Goal: Answer question/provide support

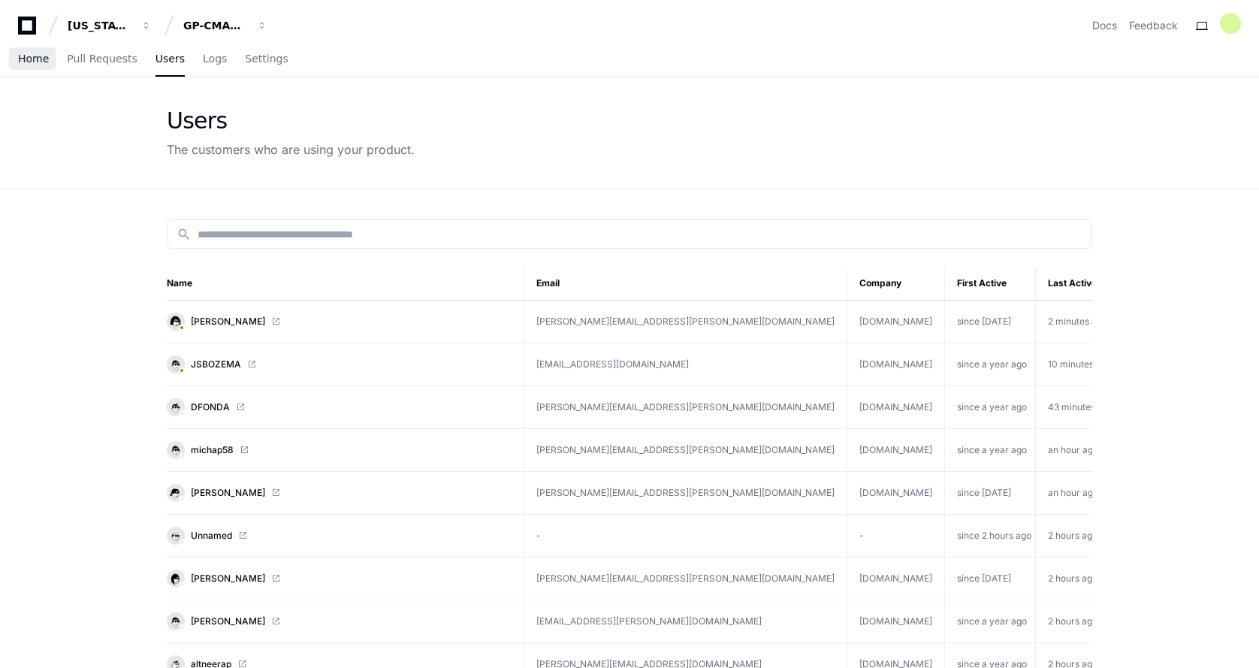
click at [32, 61] on span "Home" at bounding box center [33, 58] width 31 height 9
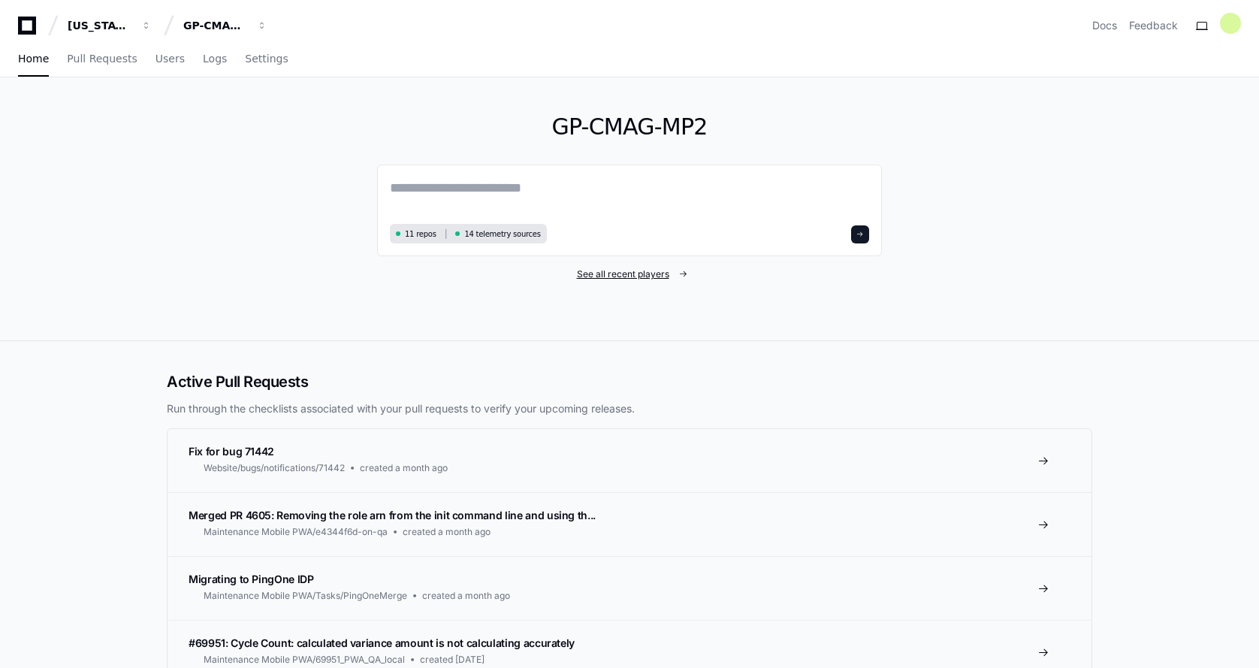
click at [610, 273] on span "See all recent players" at bounding box center [623, 274] width 92 height 12
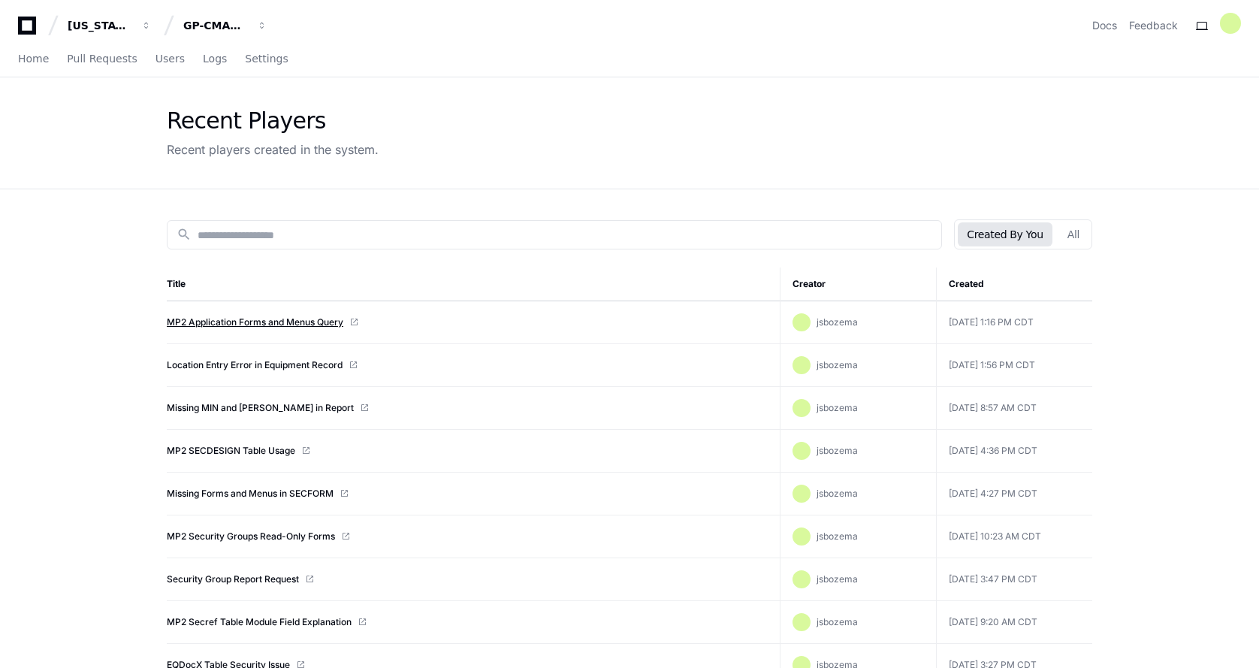
click at [254, 322] on link "MP2 Application Forms and Menus Query" at bounding box center [255, 322] width 176 height 12
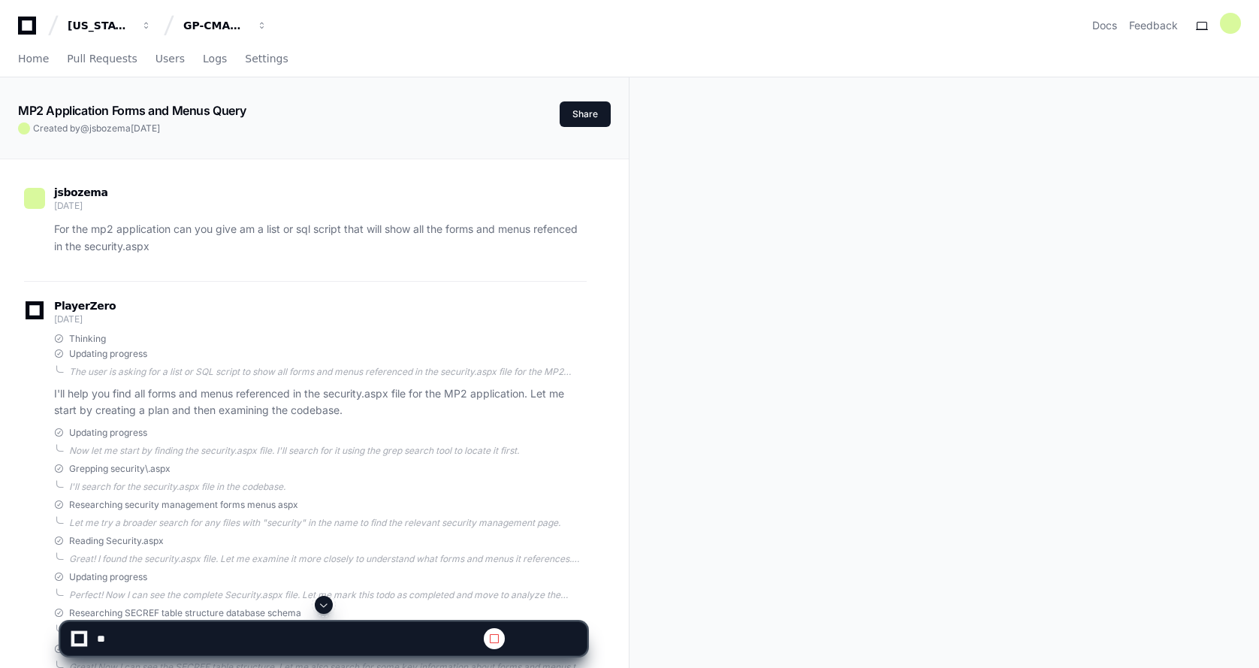
click at [321, 606] on span at bounding box center [324, 605] width 12 height 12
click at [324, 608] on span at bounding box center [324, 605] width 12 height 12
click at [321, 608] on span at bounding box center [324, 605] width 12 height 12
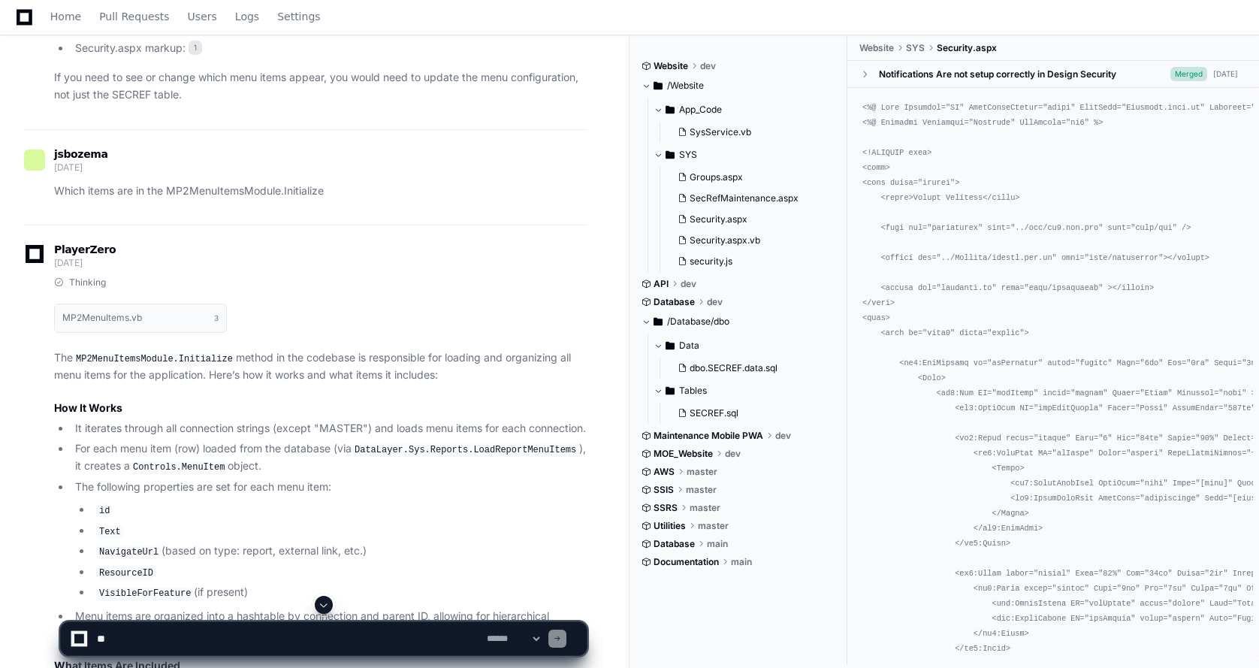
click at [123, 641] on textarea at bounding box center [289, 638] width 390 height 33
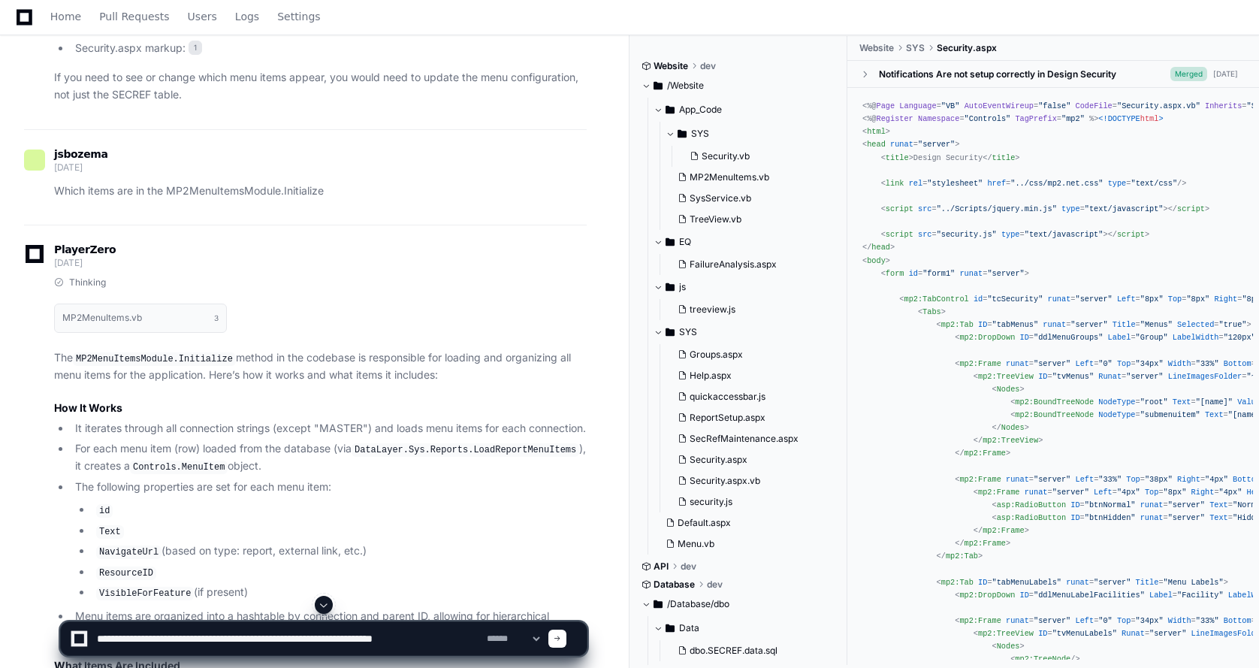
click at [333, 645] on textarea at bounding box center [289, 638] width 390 height 33
type textarea "**********"
click at [561, 640] on span at bounding box center [558, 639] width 8 height 8
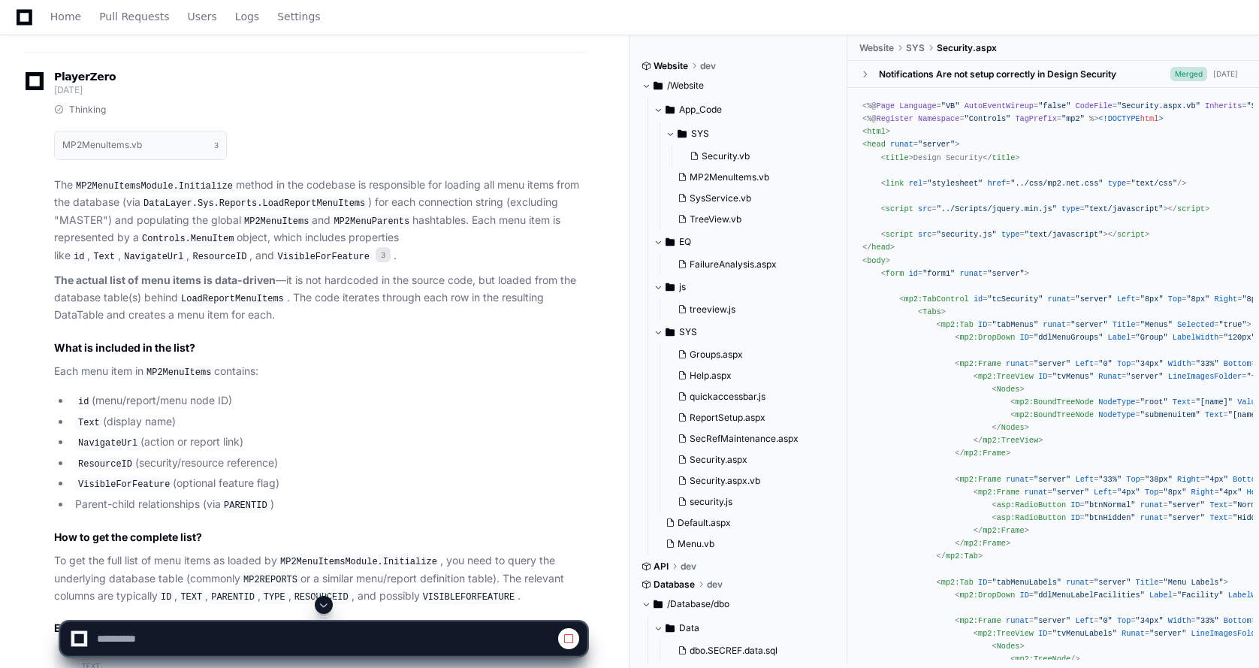
click at [323, 606] on span at bounding box center [324, 605] width 12 height 12
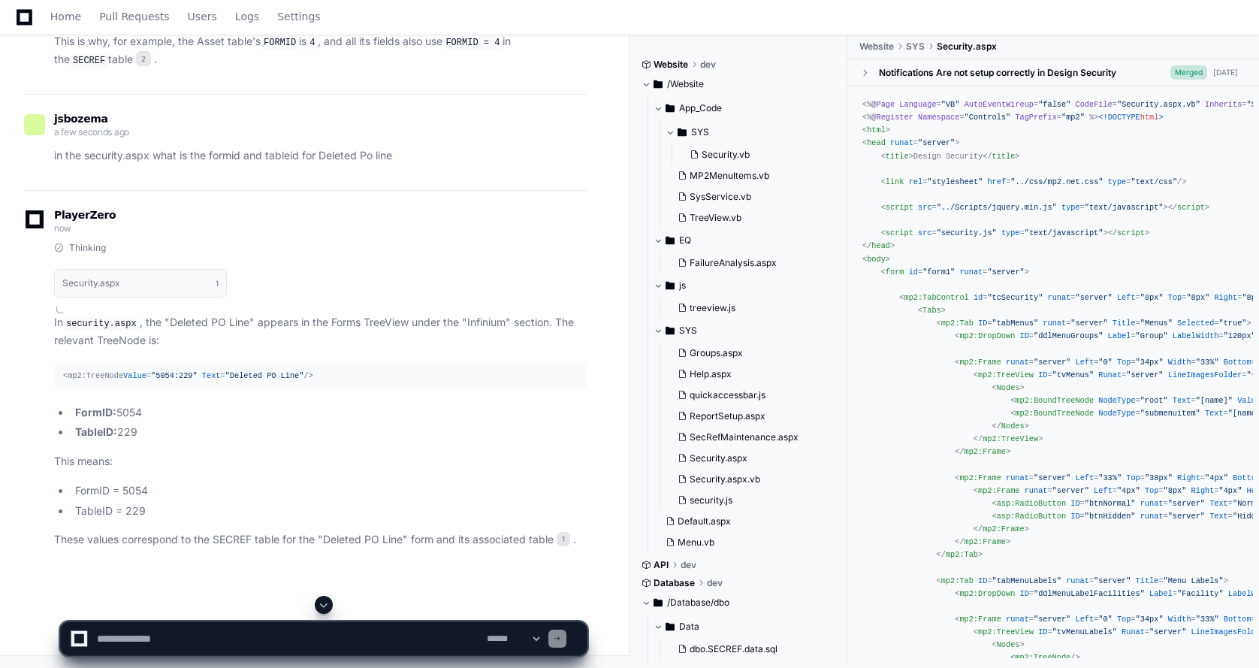
scroll to position [39720, 0]
click at [101, 636] on textarea at bounding box center [289, 638] width 390 height 33
click at [283, 635] on textarea at bounding box center [289, 638] width 390 height 33
click at [286, 638] on textarea at bounding box center [289, 638] width 390 height 33
click at [466, 638] on textarea at bounding box center [289, 638] width 390 height 33
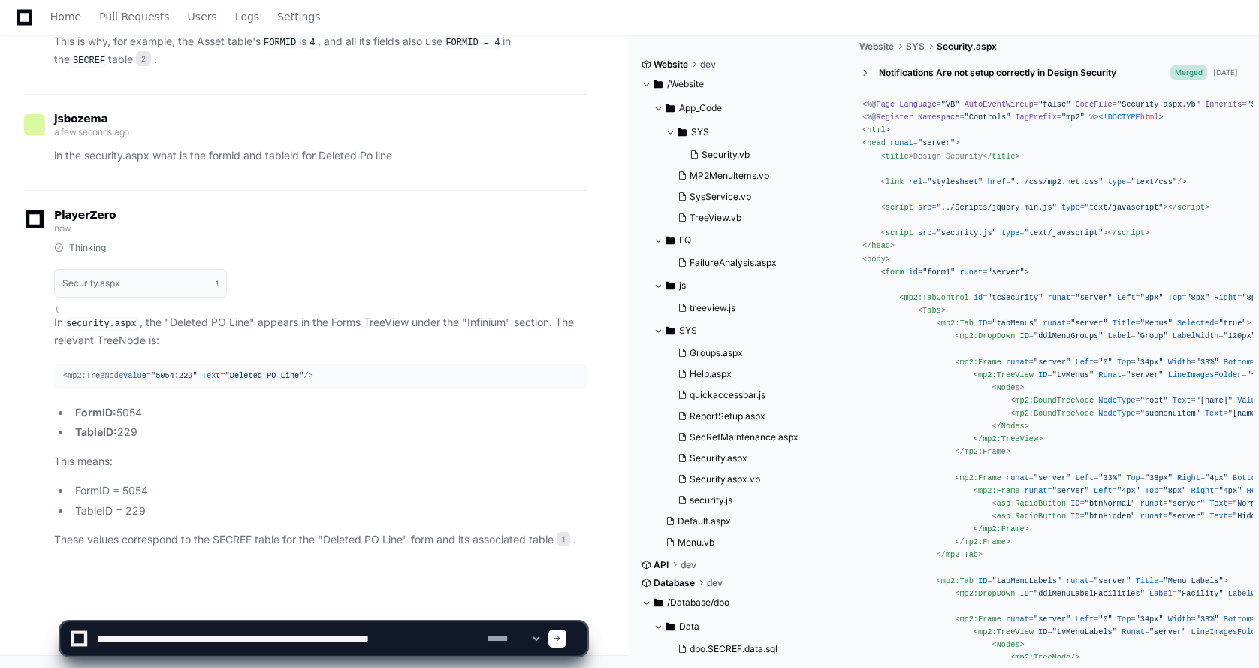
click at [423, 636] on textarea at bounding box center [289, 638] width 390 height 33
click at [459, 646] on textarea at bounding box center [289, 638] width 390 height 33
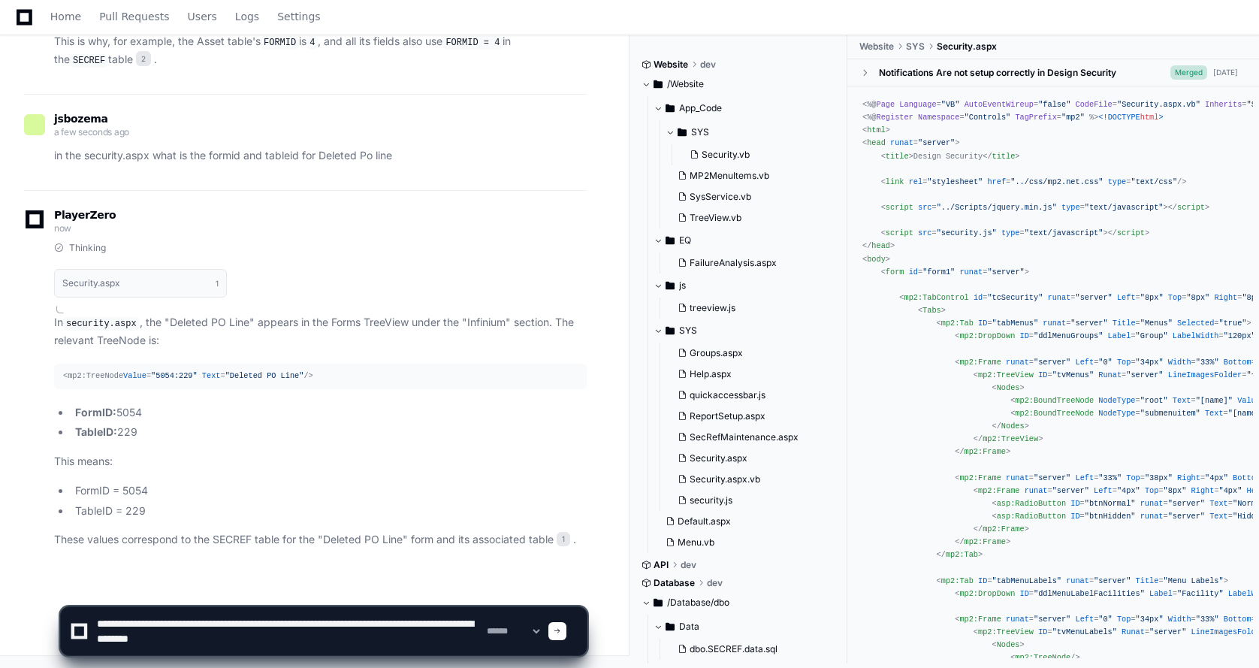
type textarea "**********"
click at [566, 626] on div at bounding box center [557, 631] width 18 height 18
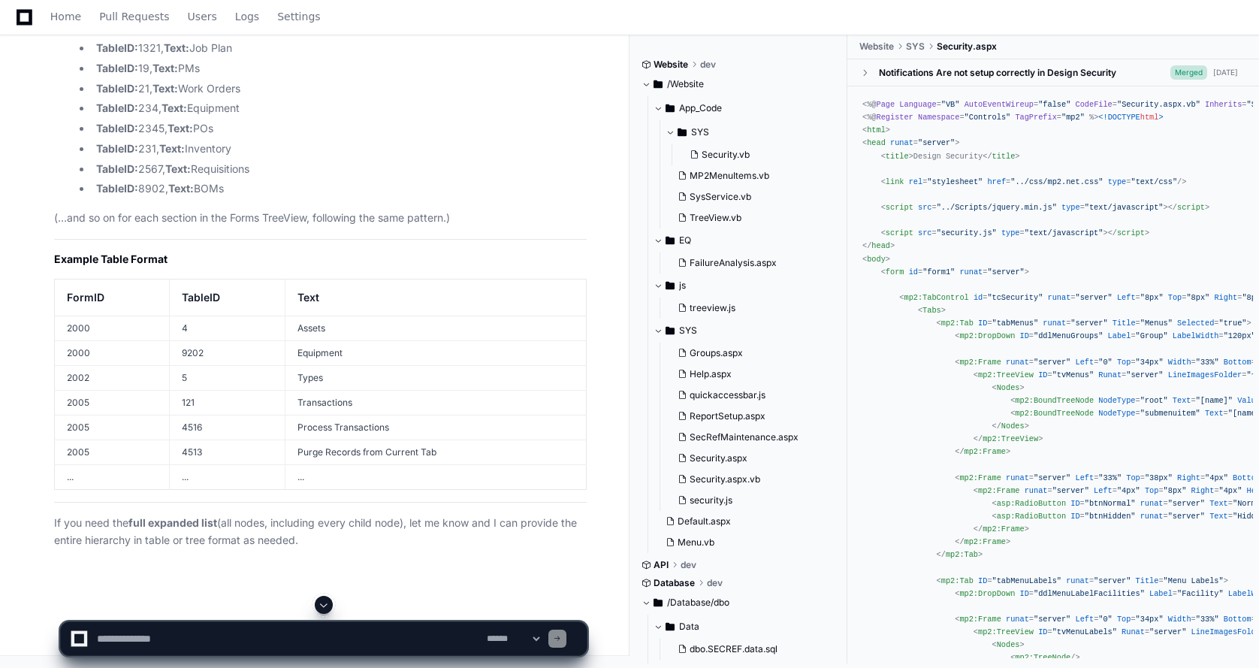
scroll to position [40396, 0]
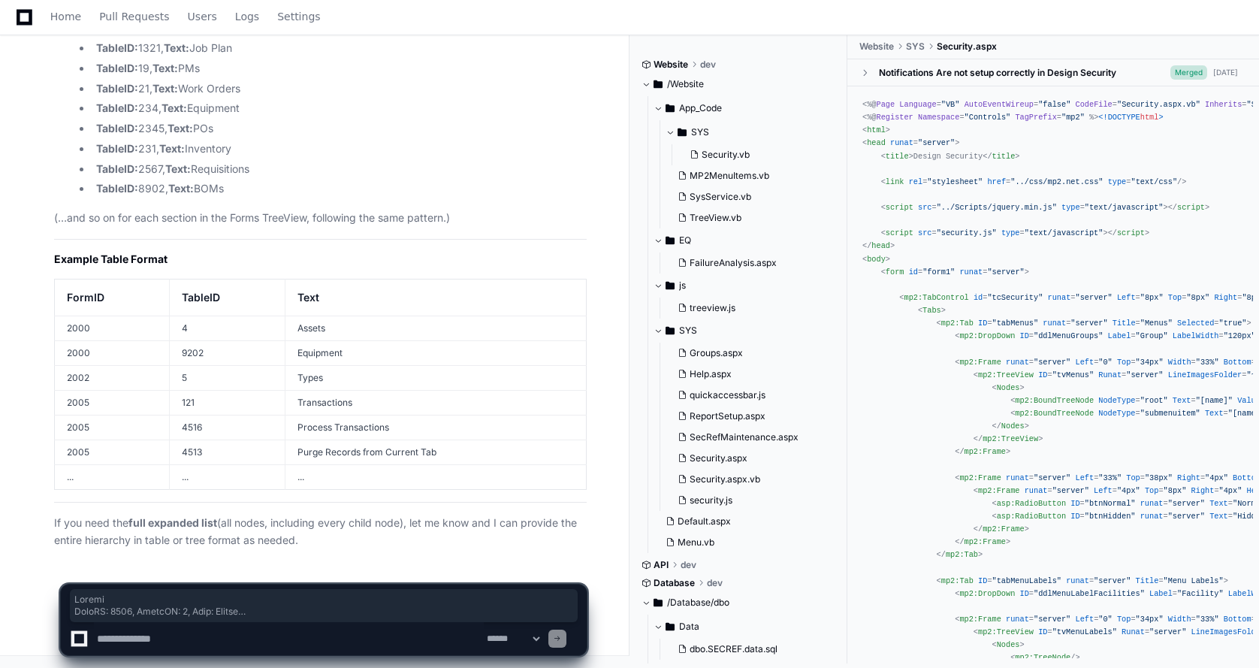
scroll to position [41292, 0]
drag, startPoint x: 41, startPoint y: 203, endPoint x: 382, endPoint y: 186, distance: 341.4
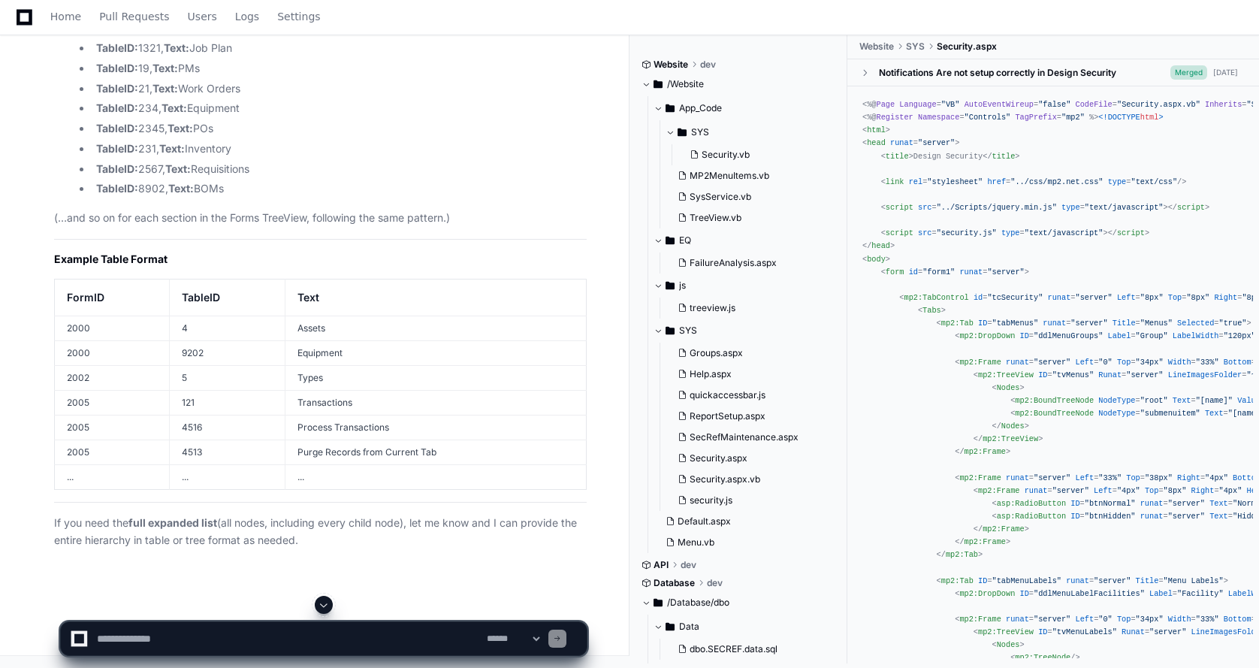
scroll to position [40484, 0]
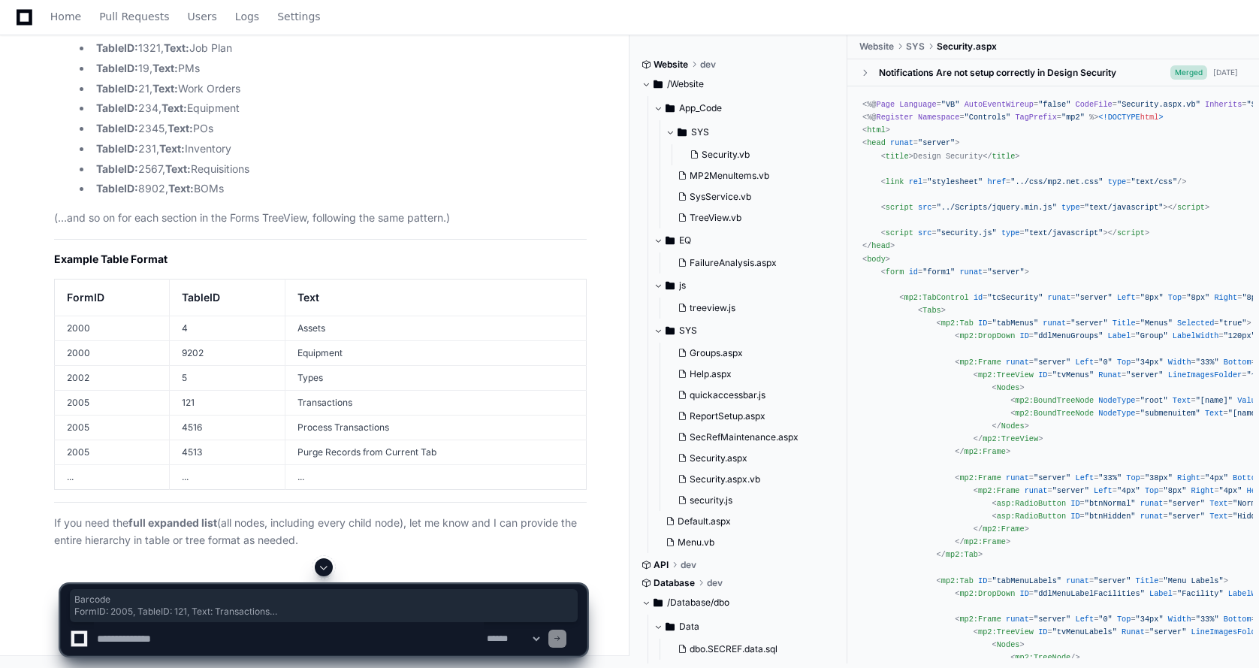
drag, startPoint x: 340, startPoint y: 491, endPoint x: 47, endPoint y: 222, distance: 398.1
copy article "Barcode FormID: 2005, TableID: 121, Text: Transactions TableID: 4516, Text: Pro…"
click at [228, 627] on textarea at bounding box center [289, 638] width 390 height 33
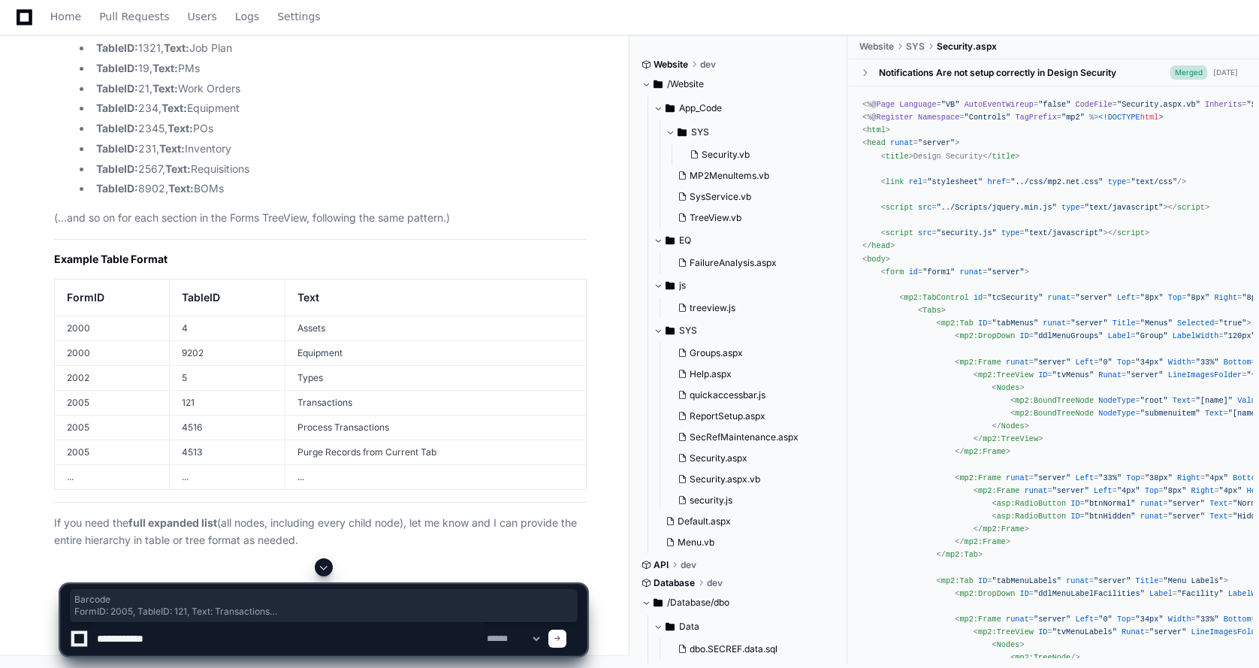
type textarea "**********"
click at [172, 635] on textarea at bounding box center [289, 638] width 390 height 33
drag, startPoint x: 112, startPoint y: 635, endPoint x: 65, endPoint y: 635, distance: 46.6
click at [70, 635] on div "**********" at bounding box center [324, 638] width 508 height 33
paste textarea "**********"
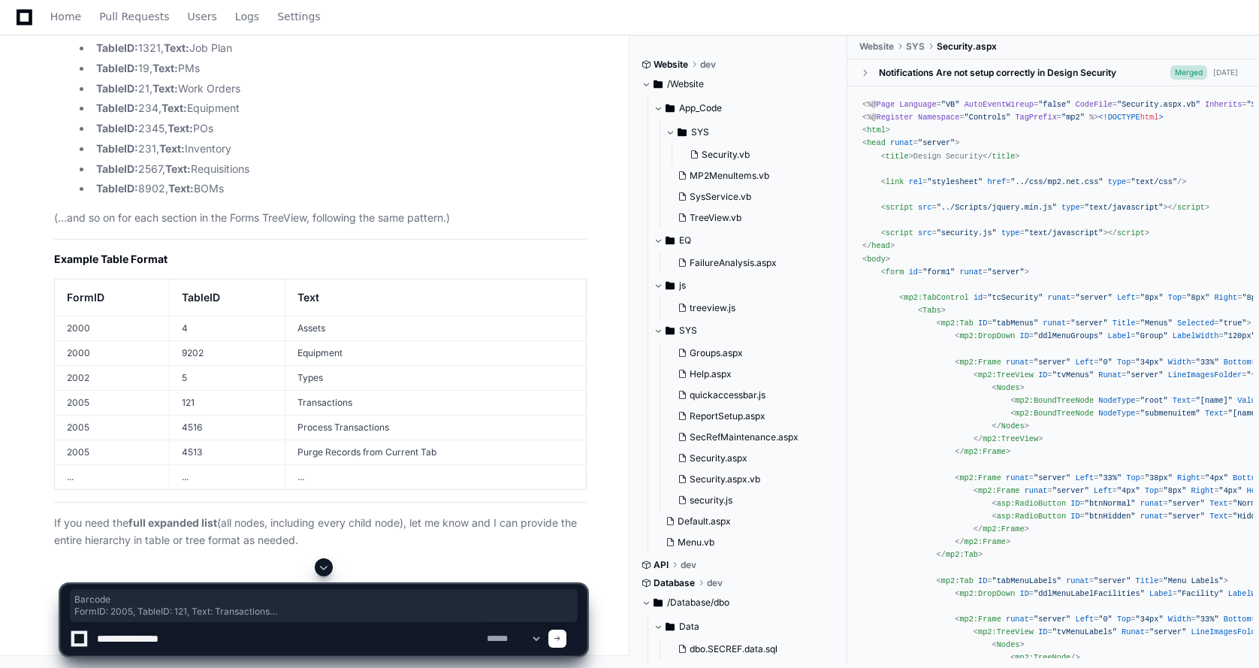
type textarea "**********"
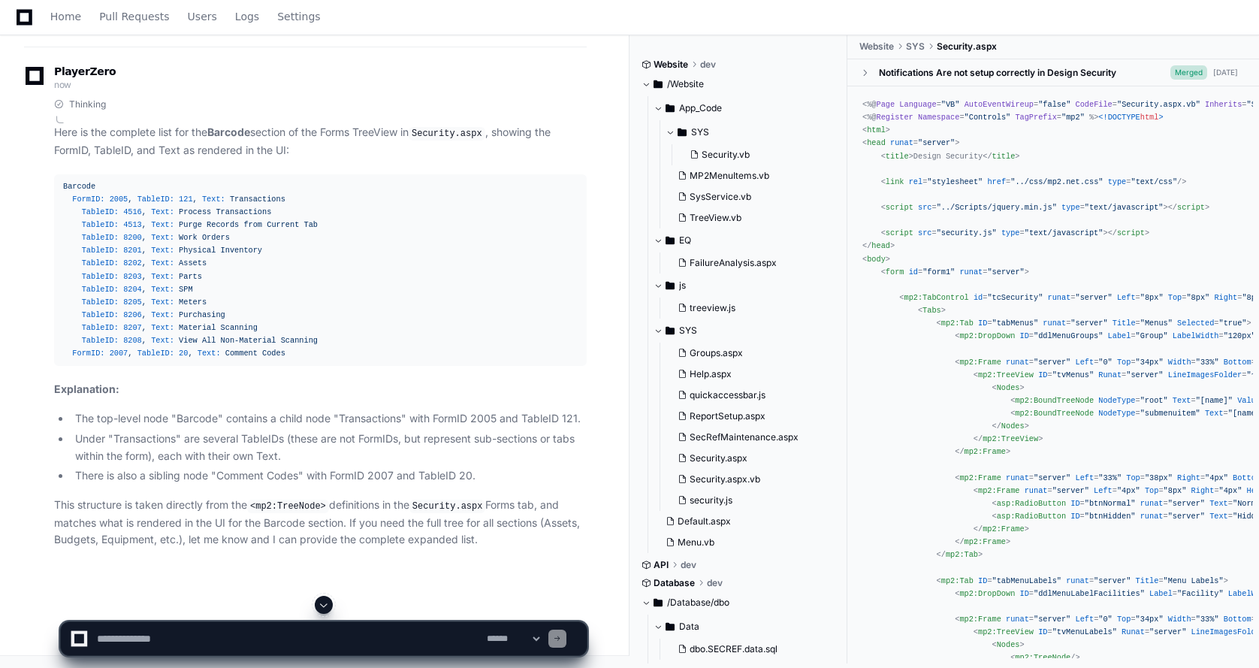
scroll to position [42391, 0]
click at [125, 634] on textarea at bounding box center [289, 638] width 390 height 33
click at [180, 638] on textarea at bounding box center [289, 638] width 390 height 33
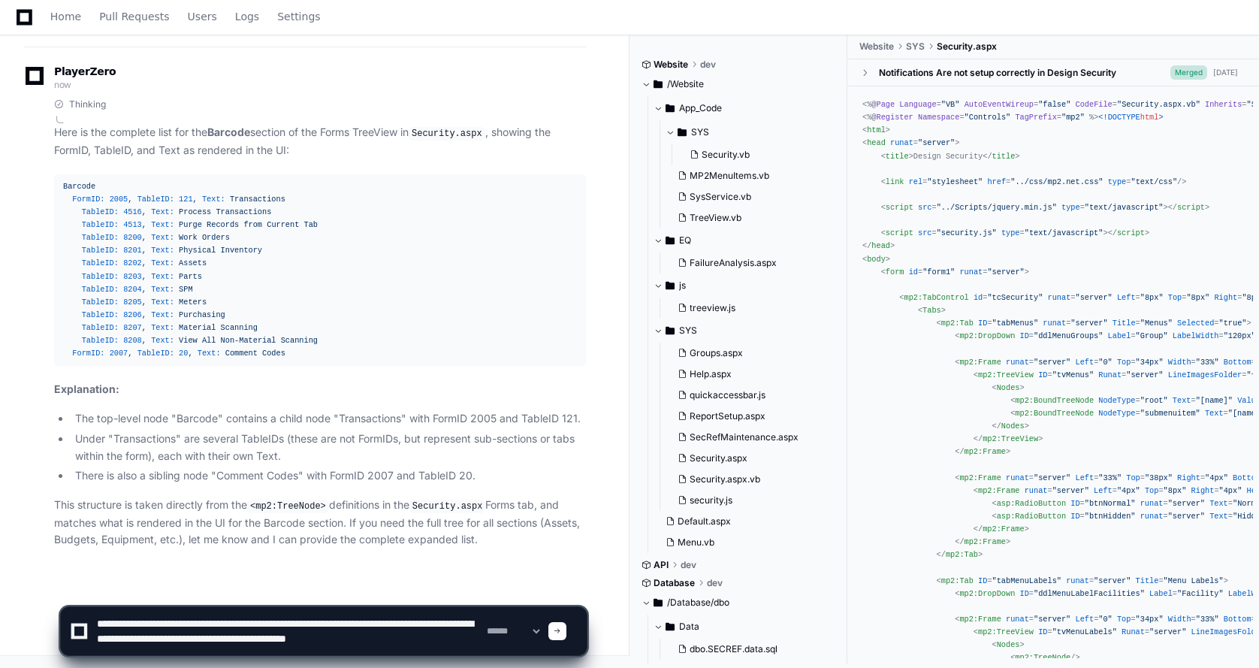
click at [448, 639] on textarea at bounding box center [289, 631] width 390 height 48
type textarea "**********"
click at [566, 637] on div at bounding box center [557, 631] width 18 height 18
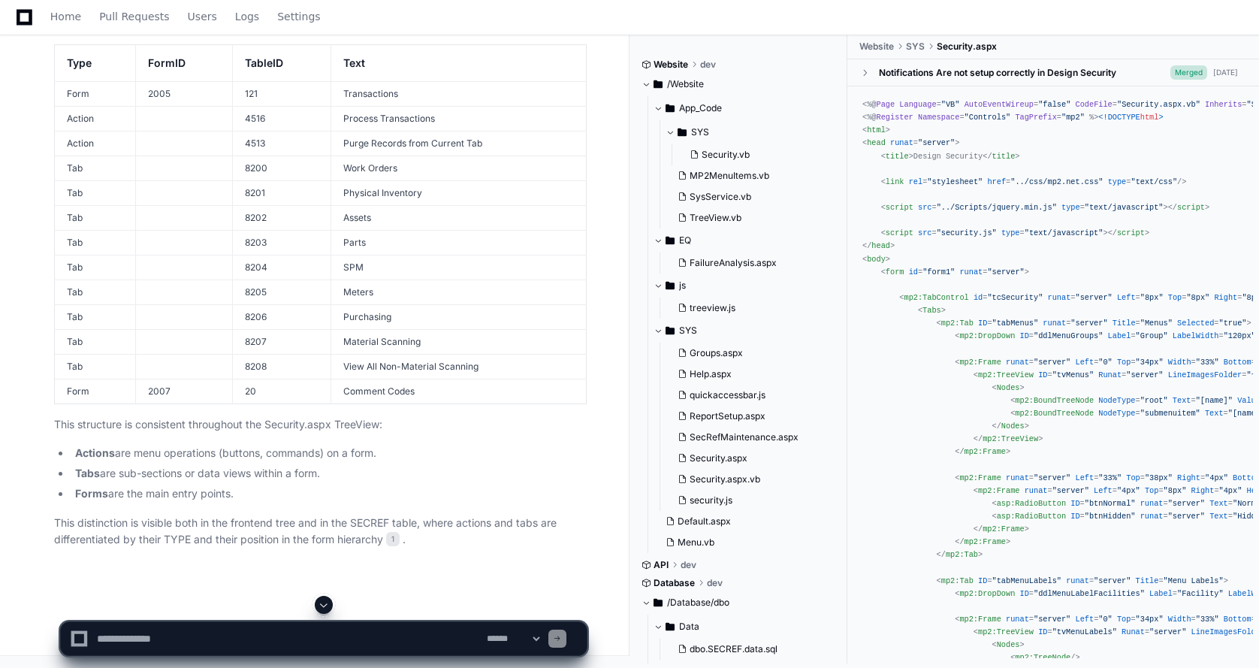
scroll to position [43637, 0]
click at [92, 110] on td "Action" at bounding box center [95, 118] width 81 height 25
click at [246, 117] on td "4516" at bounding box center [282, 118] width 98 height 25
click at [273, 173] on td "8200" at bounding box center [282, 167] width 98 height 25
click at [261, 169] on td "8200" at bounding box center [282, 167] width 98 height 25
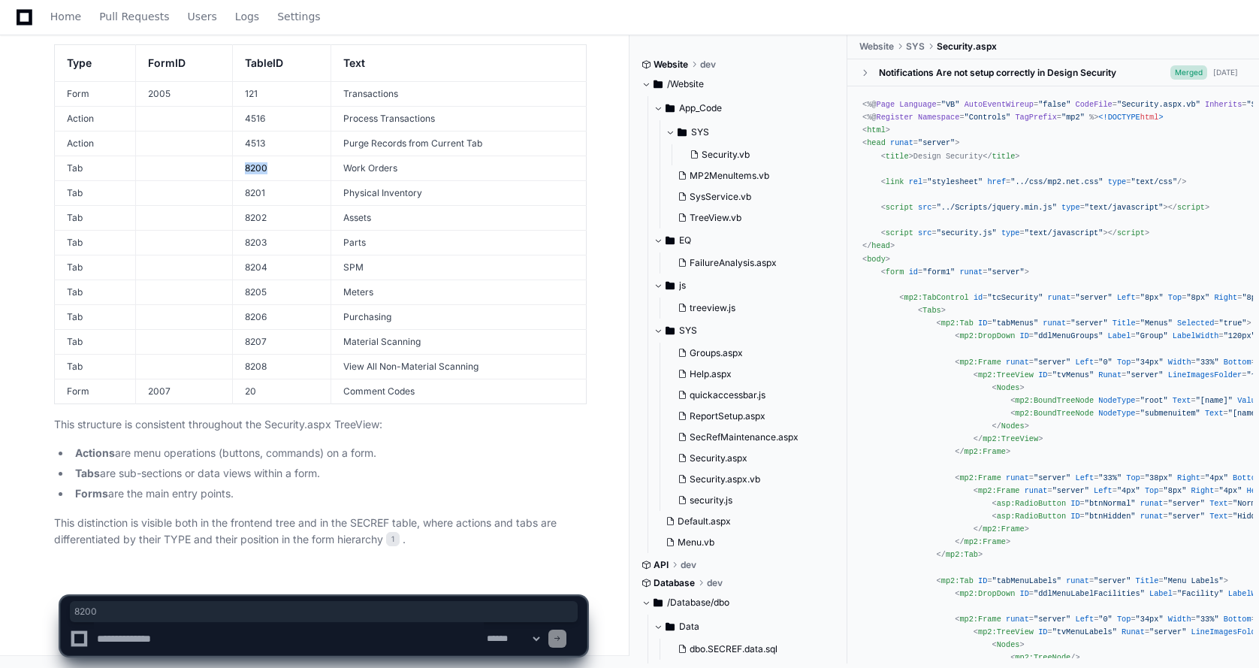
drag, startPoint x: 272, startPoint y: 167, endPoint x: 237, endPoint y: 167, distance: 34.5
click at [237, 167] on td "8200" at bounding box center [282, 167] width 98 height 25
copy td "8200"
click at [145, 635] on textarea at bounding box center [289, 638] width 390 height 33
type textarea "*"
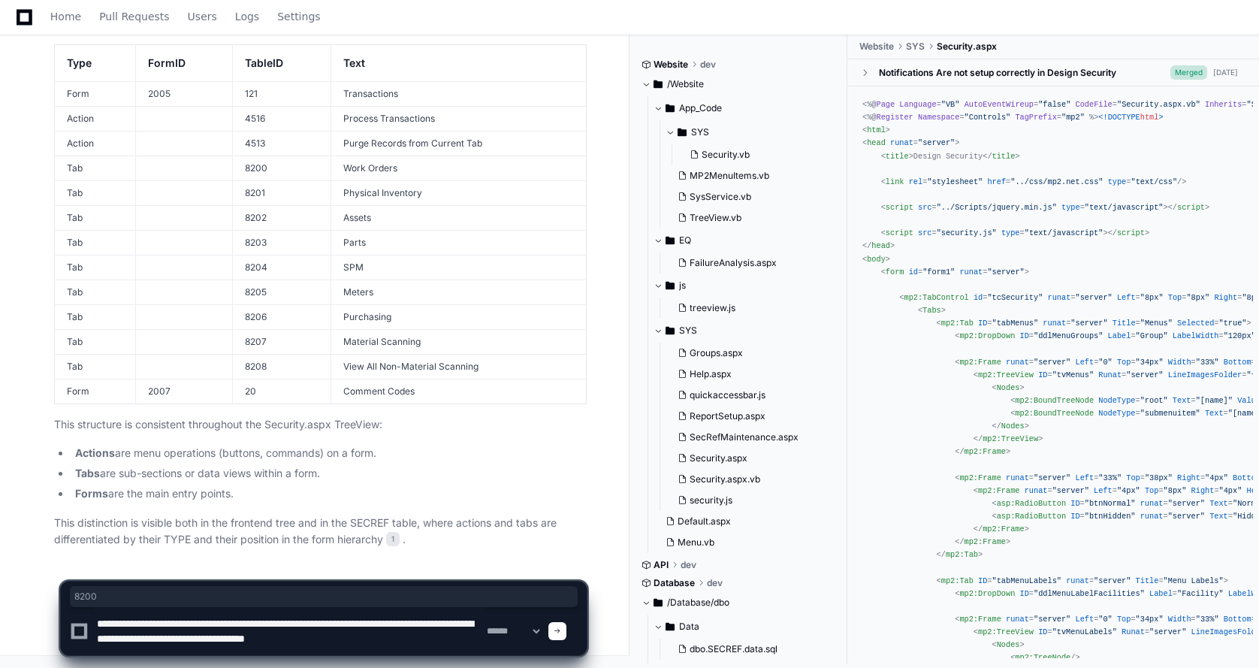
click at [402, 641] on textarea at bounding box center [289, 631] width 390 height 48
drag, startPoint x: 207, startPoint y: 640, endPoint x: 252, endPoint y: 643, distance: 45.2
click at [252, 643] on textarea at bounding box center [289, 631] width 390 height 48
click at [330, 643] on textarea at bounding box center [289, 631] width 390 height 48
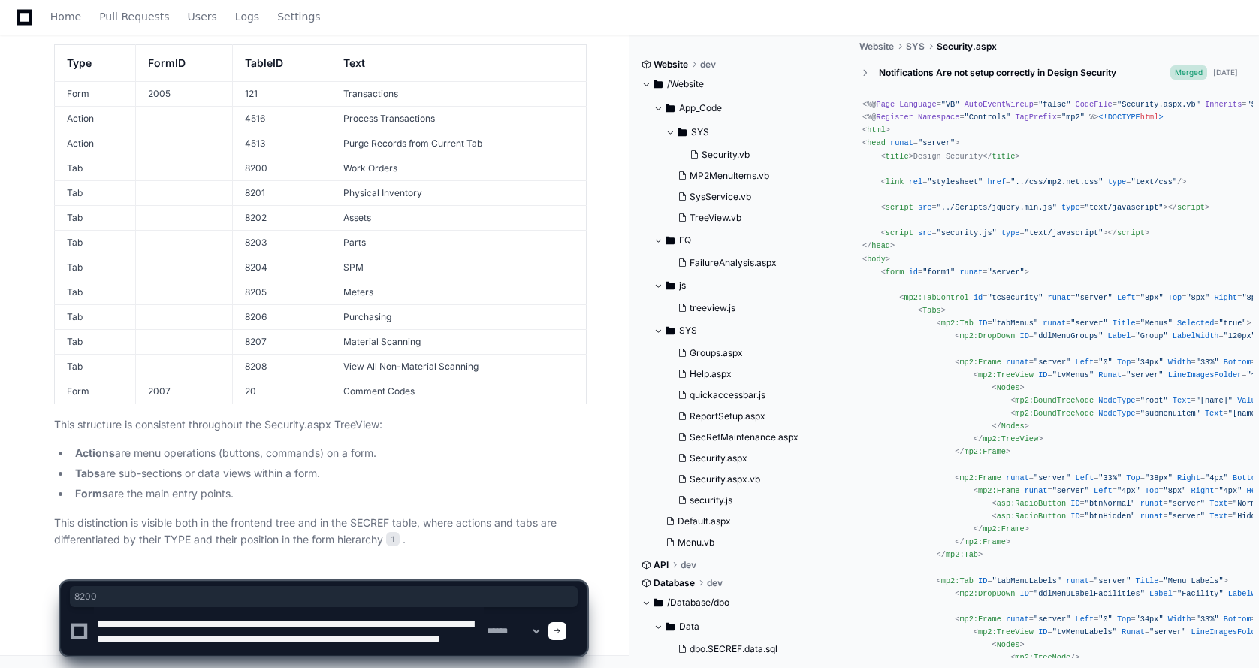
type textarea "**********"
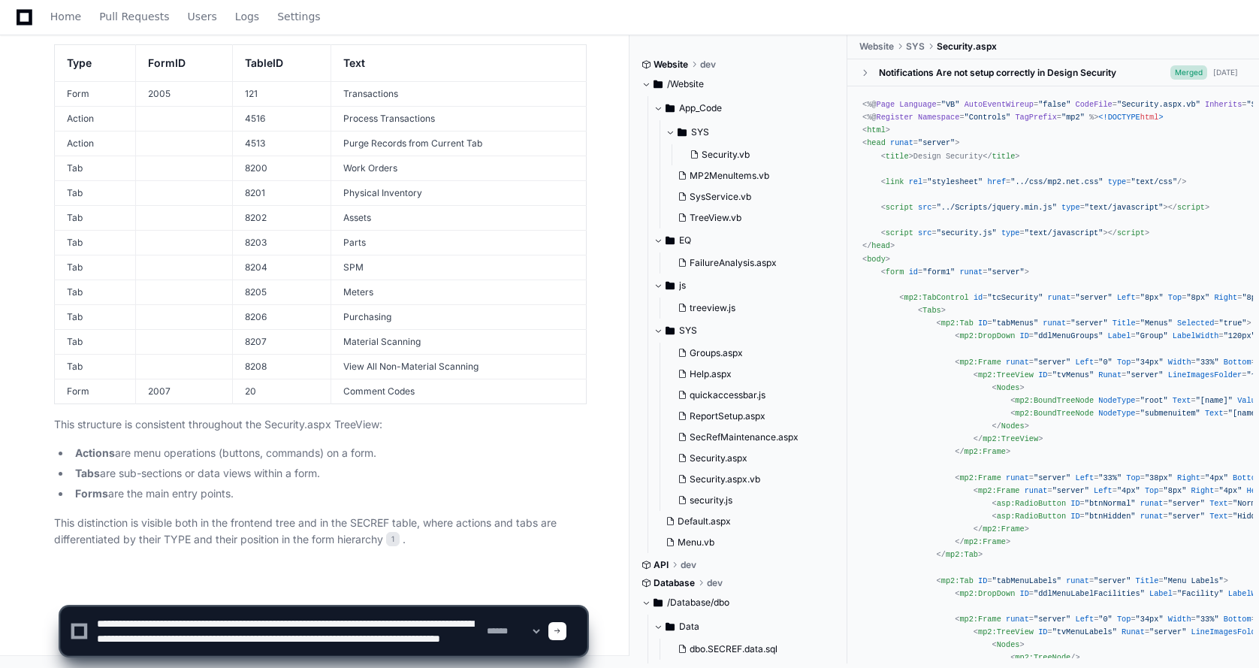
click at [561, 628] on span at bounding box center [558, 631] width 8 height 8
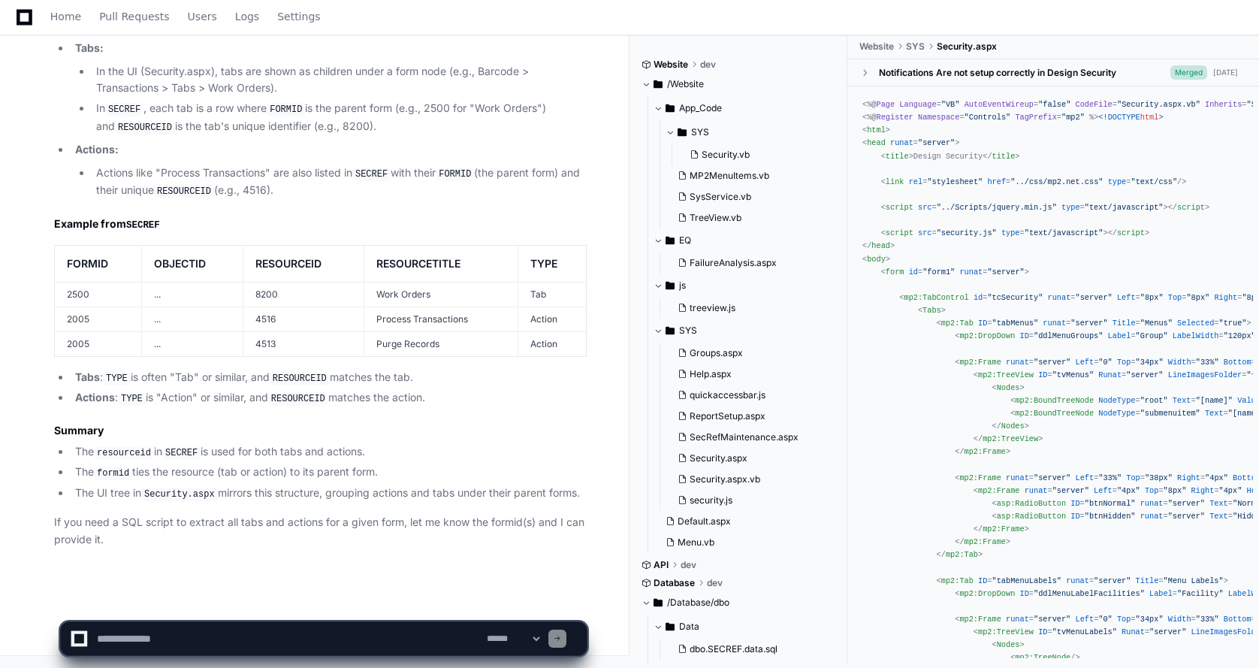
scroll to position [44509, 0]
click at [144, 638] on textarea at bounding box center [289, 638] width 390 height 33
type textarea "*"
click at [285, 640] on textarea at bounding box center [289, 638] width 390 height 33
click at [291, 644] on textarea at bounding box center [289, 638] width 390 height 33
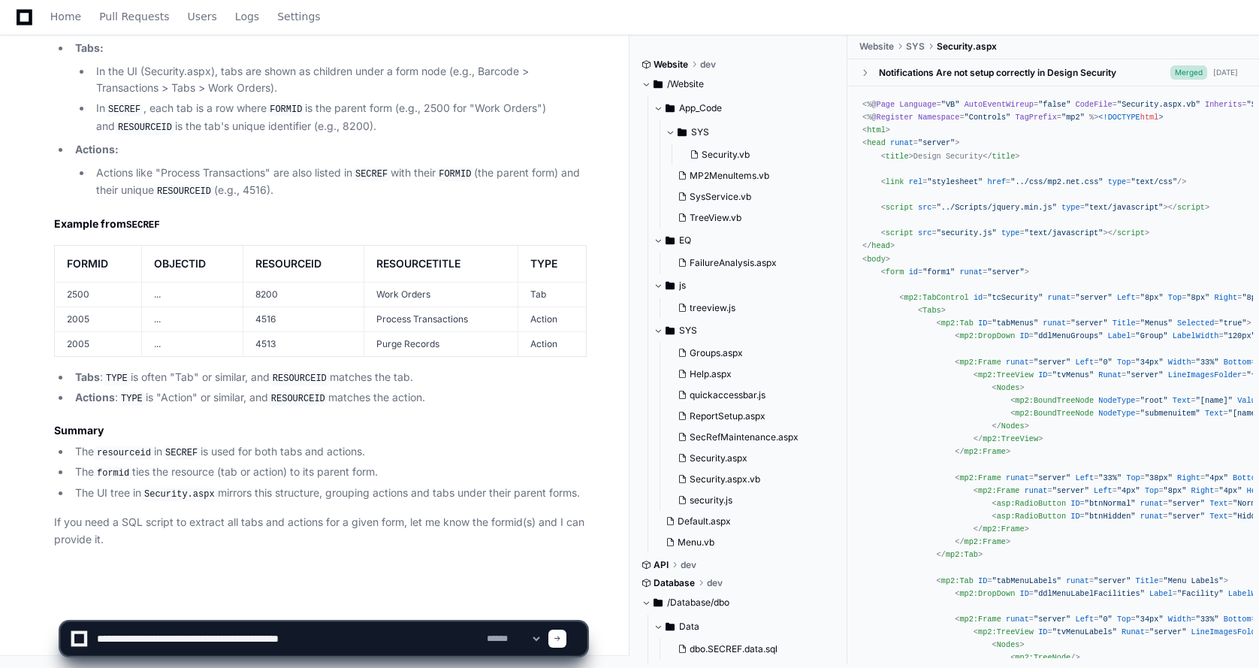
click at [164, 641] on textarea at bounding box center [289, 638] width 390 height 33
click at [328, 641] on textarea at bounding box center [289, 638] width 390 height 33
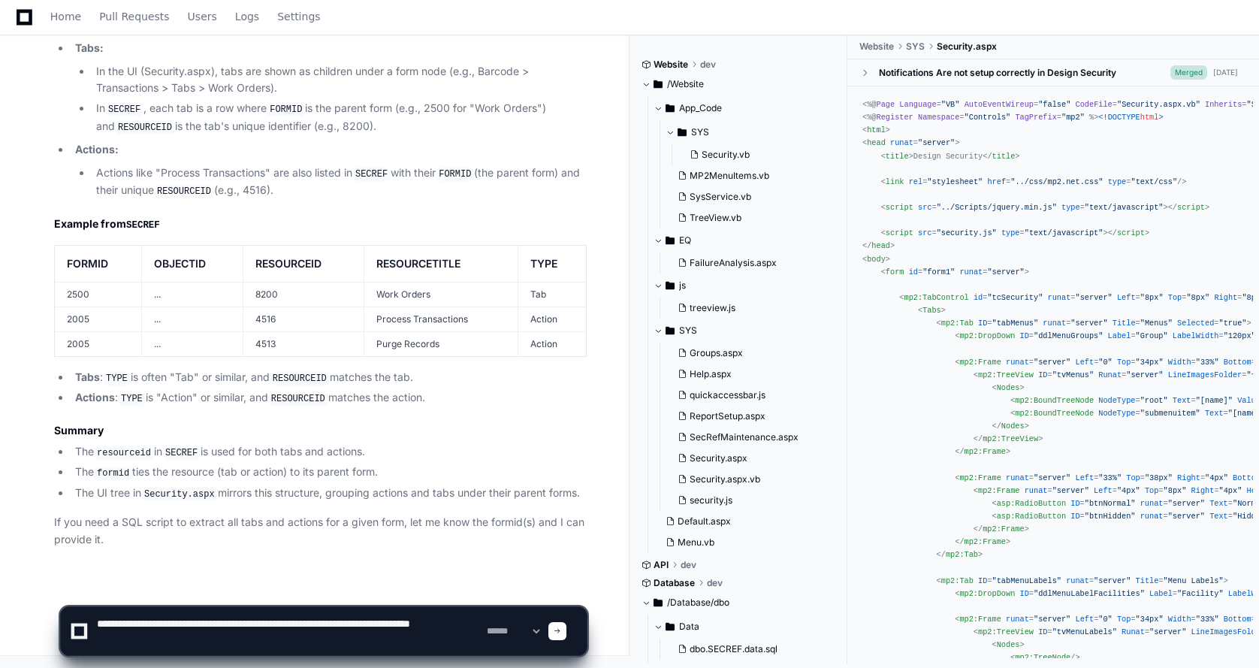
click at [109, 635] on textarea at bounding box center [289, 631] width 390 height 48
click at [117, 640] on textarea at bounding box center [289, 631] width 390 height 48
click at [146, 634] on textarea at bounding box center [289, 631] width 390 height 48
click at [285, 640] on textarea at bounding box center [289, 631] width 390 height 48
click at [352, 639] on textarea at bounding box center [289, 631] width 390 height 48
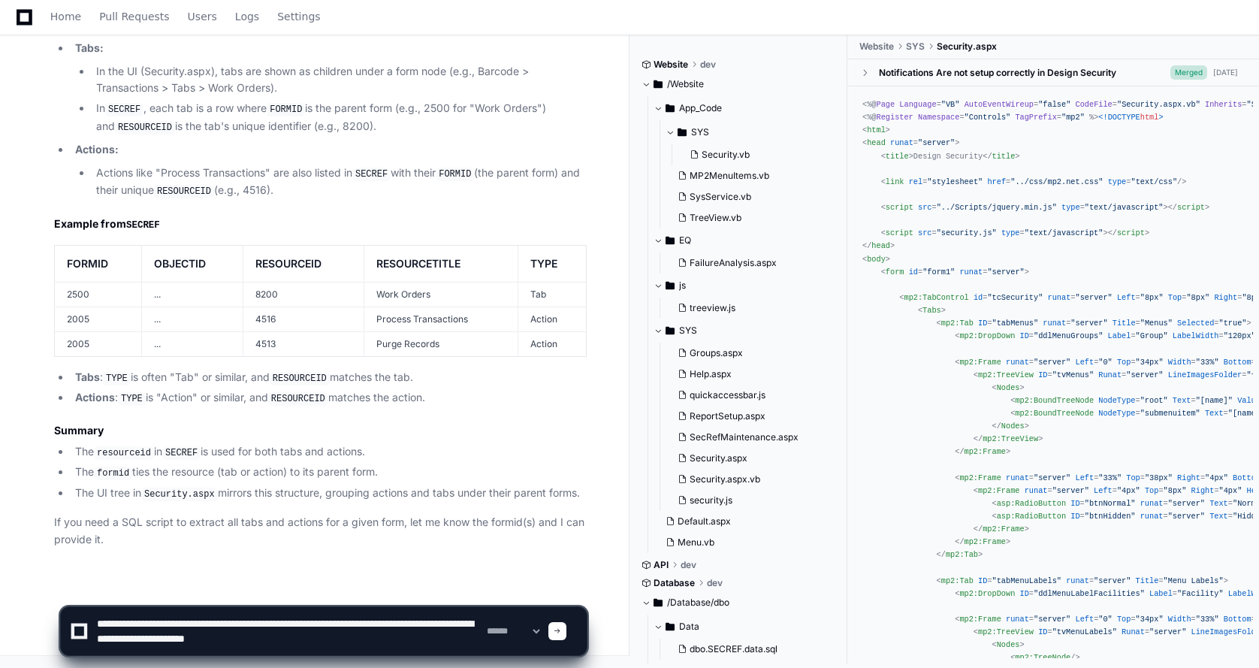
click at [218, 637] on textarea at bounding box center [289, 631] width 390 height 48
click at [385, 646] on textarea at bounding box center [289, 631] width 390 height 48
click at [239, 644] on textarea at bounding box center [289, 631] width 390 height 48
click at [385, 644] on textarea at bounding box center [289, 631] width 390 height 48
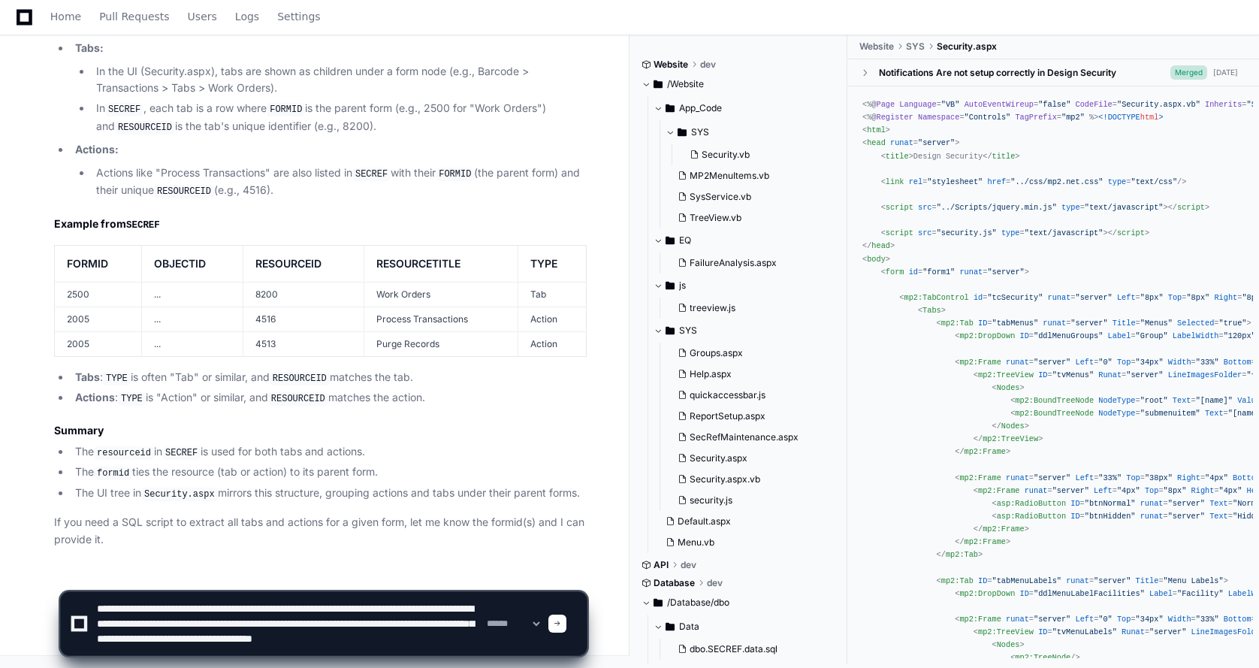
click at [237, 635] on textarea at bounding box center [289, 623] width 390 height 63
click at [219, 651] on textarea at bounding box center [289, 623] width 390 height 63
click at [214, 647] on textarea at bounding box center [289, 623] width 390 height 63
click at [106, 629] on textarea at bounding box center [289, 623] width 390 height 63
click at [250, 650] on textarea at bounding box center [289, 623] width 390 height 63
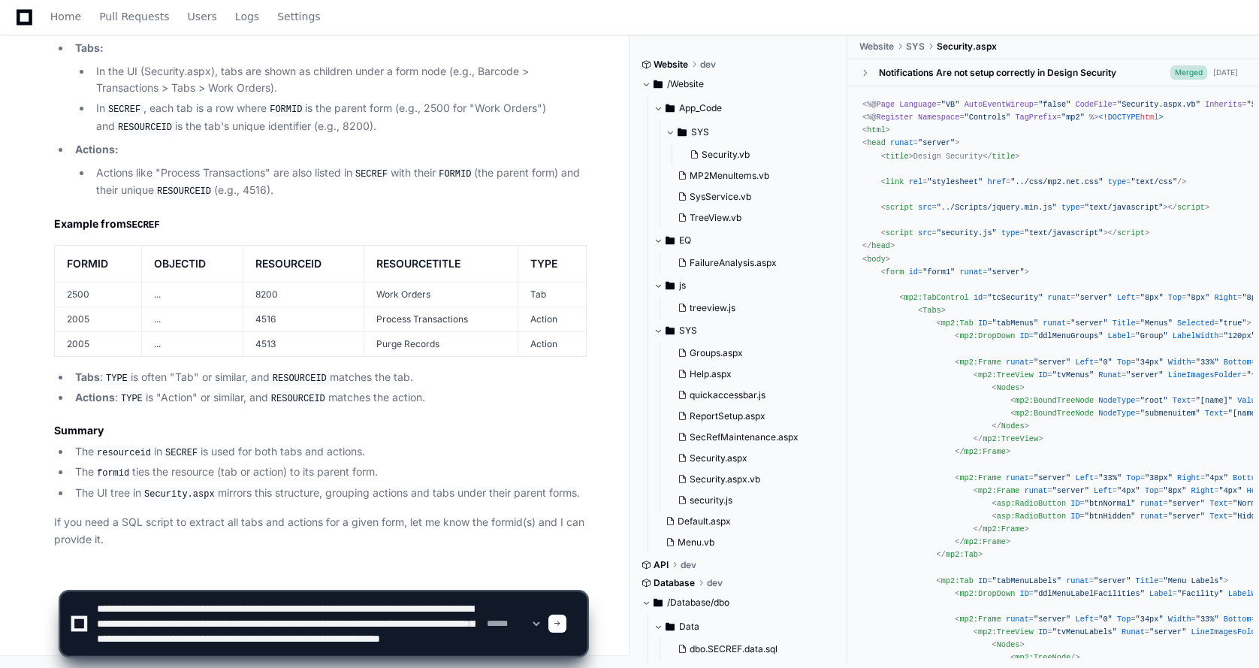
click at [385, 647] on textarea at bounding box center [289, 623] width 390 height 63
click at [239, 602] on textarea at bounding box center [289, 623] width 390 height 63
click at [391, 646] on textarea at bounding box center [289, 623] width 390 height 63
click at [403, 648] on textarea at bounding box center [289, 623] width 390 height 63
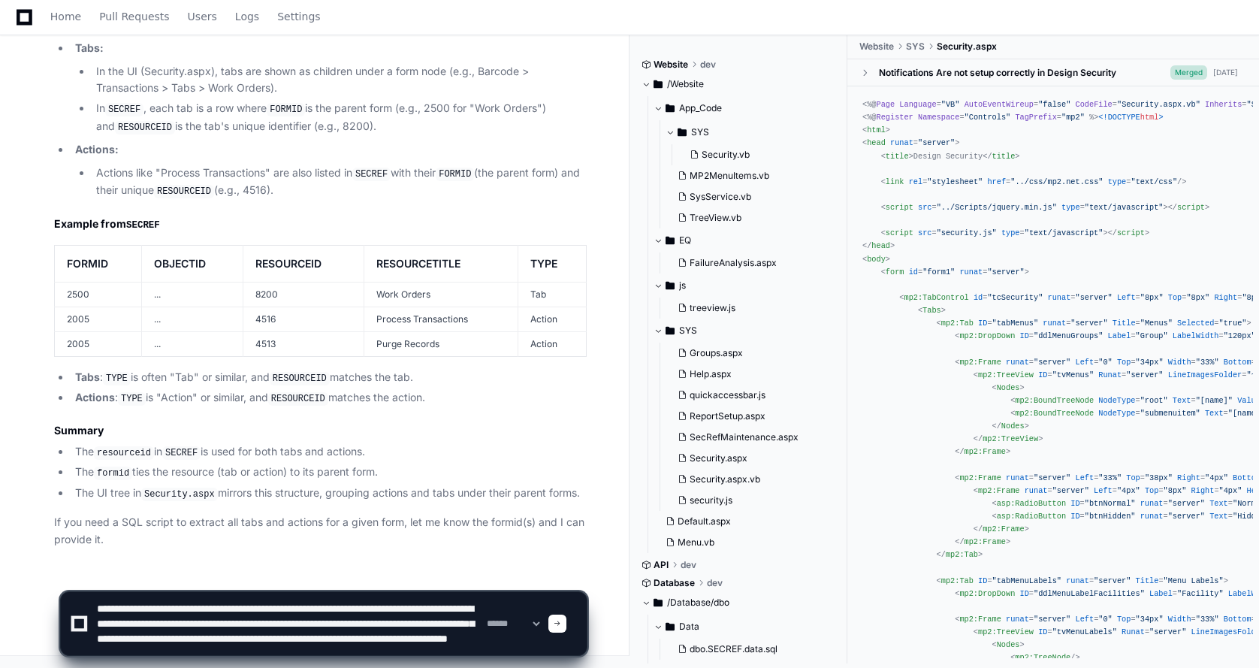
scroll to position [20, 0]
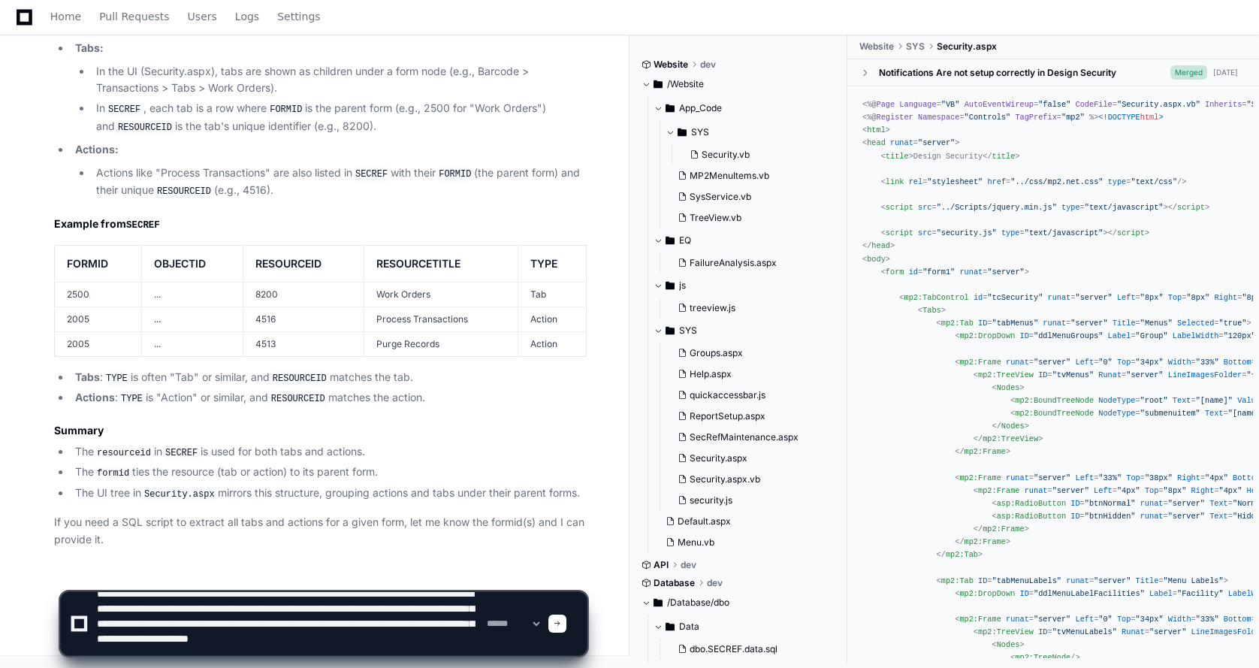
click at [207, 644] on textarea at bounding box center [289, 623] width 390 height 63
click at [251, 653] on textarea at bounding box center [289, 623] width 390 height 63
click at [251, 649] on textarea at bounding box center [289, 623] width 390 height 63
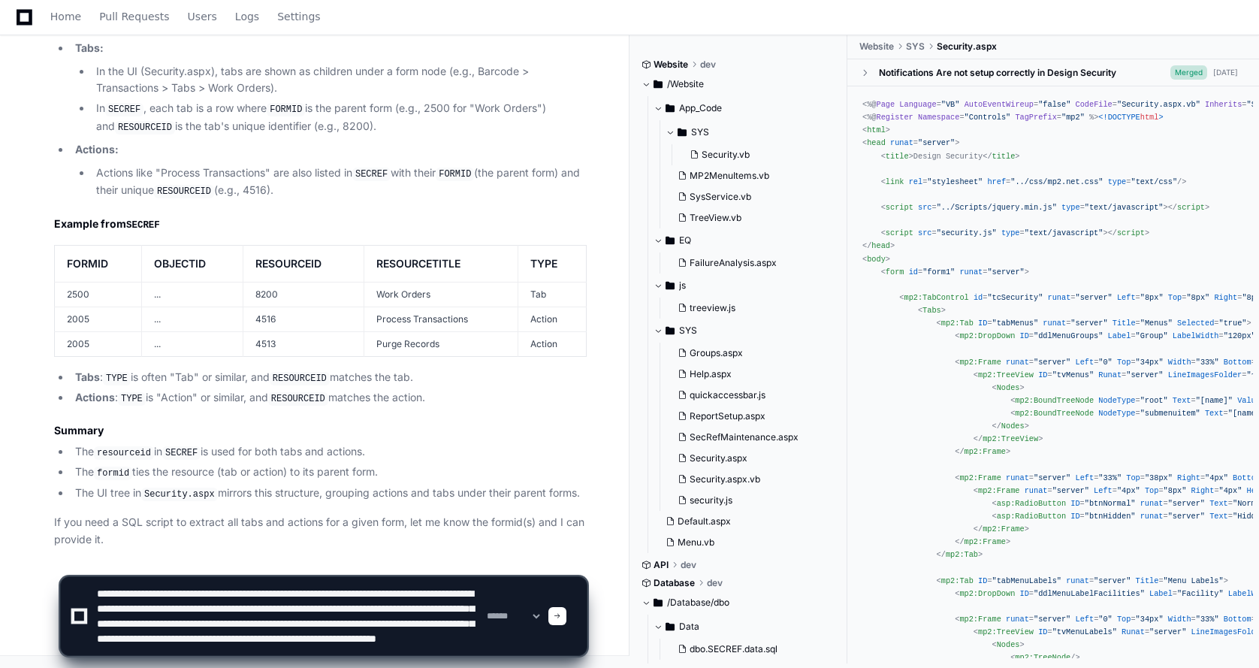
click at [471, 635] on textarea at bounding box center [289, 616] width 390 height 78
type textarea "**********"
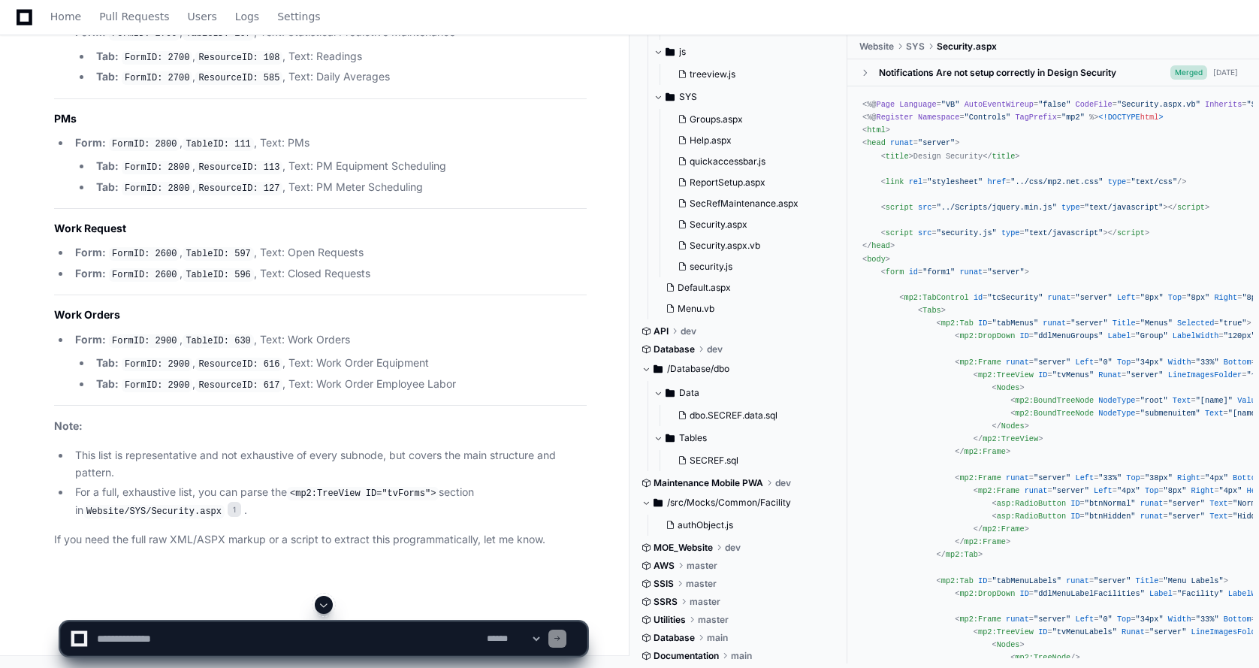
scroll to position [45414, 0]
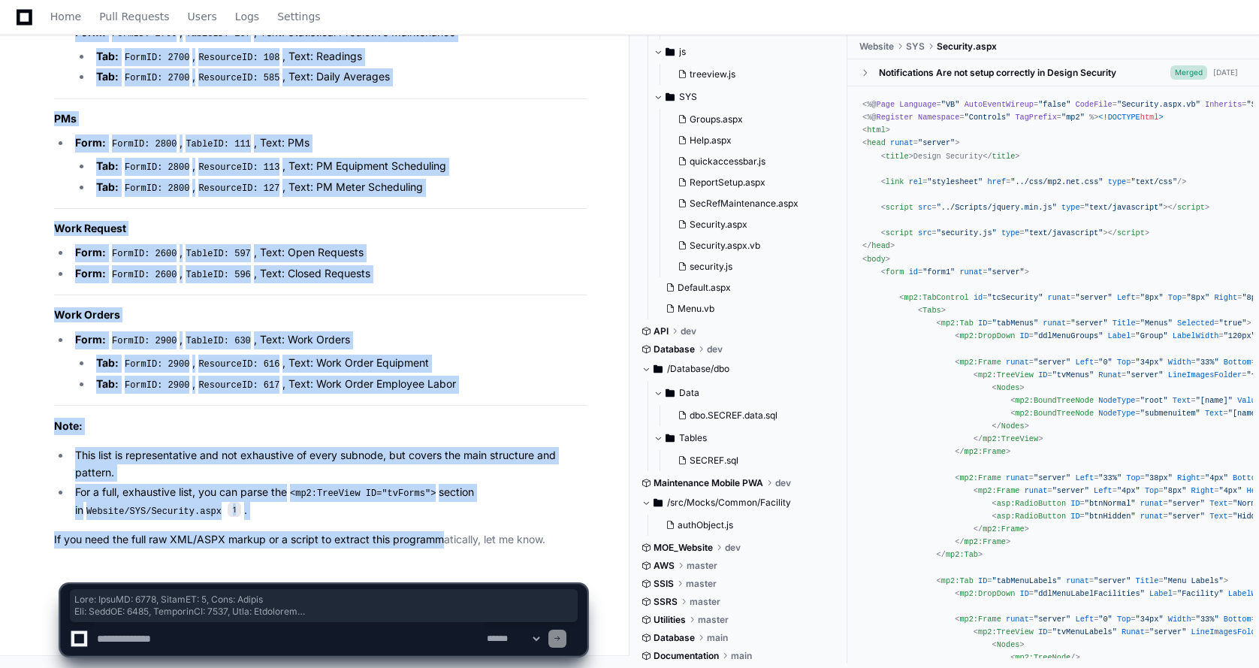
scroll to position [47630, 0]
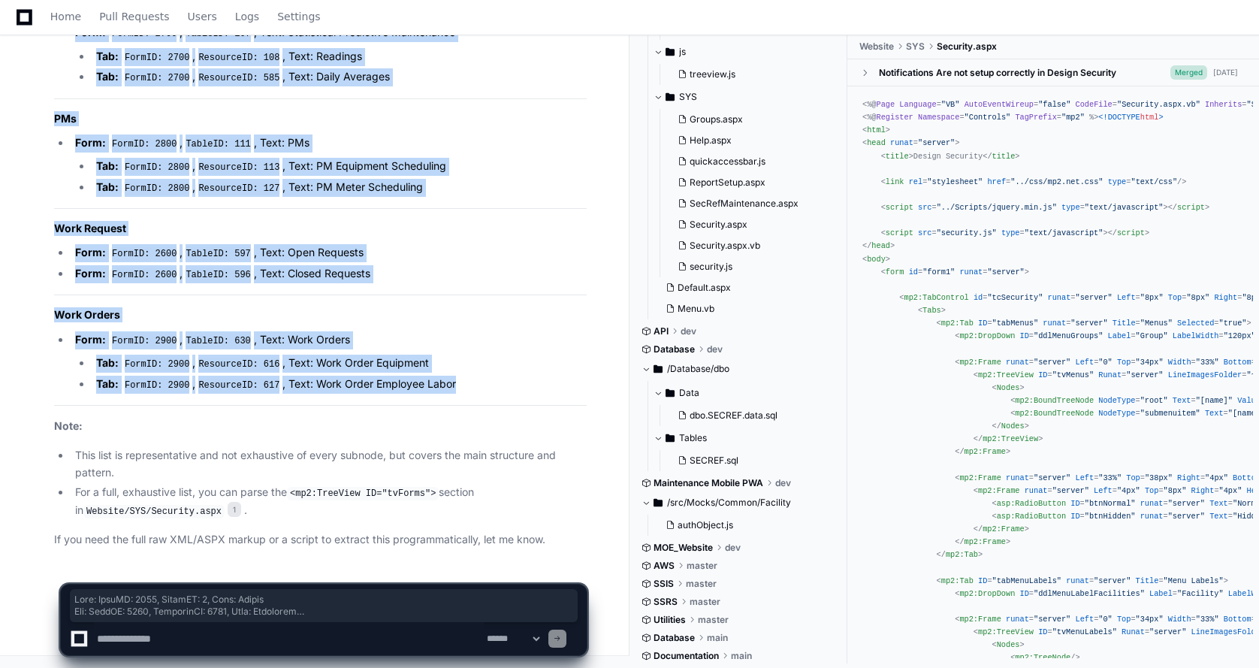
drag, startPoint x: 60, startPoint y: 125, endPoint x: 485, endPoint y: 391, distance: 501.4
copy article "Form: FormID: 2000 , TableID: 4 , Text: Assets Tab: FormID: 2000 , ResourceID: …"
drag, startPoint x: 268, startPoint y: 261, endPoint x: 300, endPoint y: 283, distance: 38.8
copy article "Form: FormID: 2000 , TableID: 4 , Text: Assets Tab: FormID: 2000 , ResourceID: …"
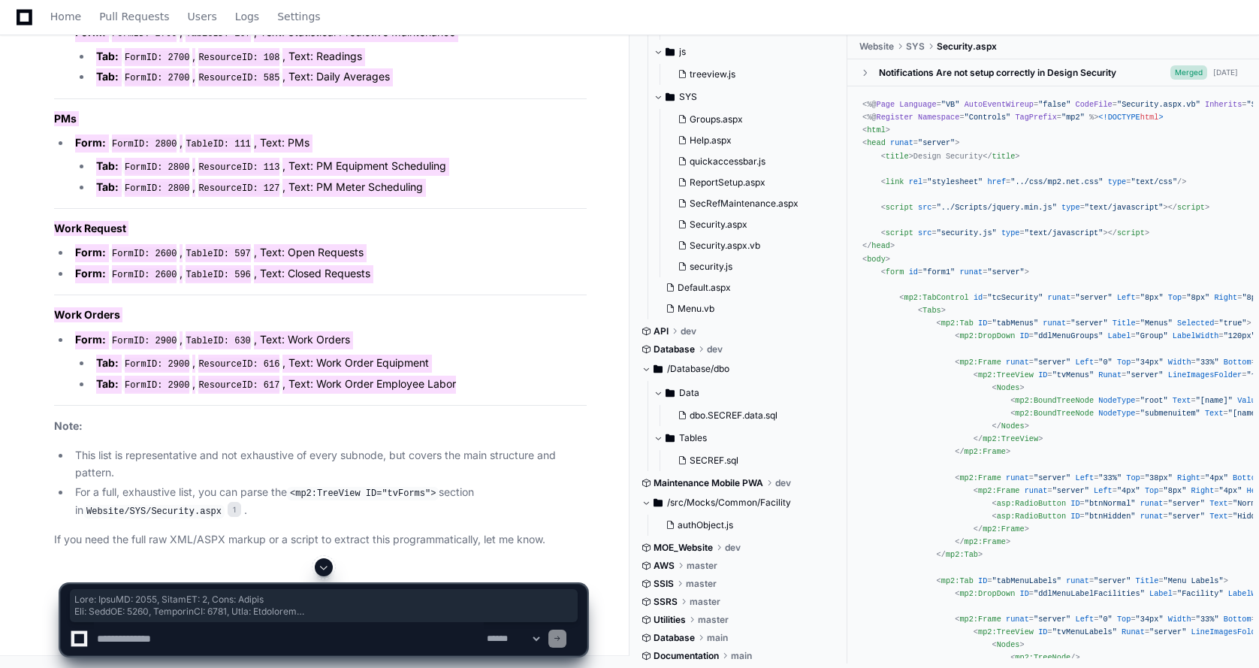
scroll to position [45152, 0]
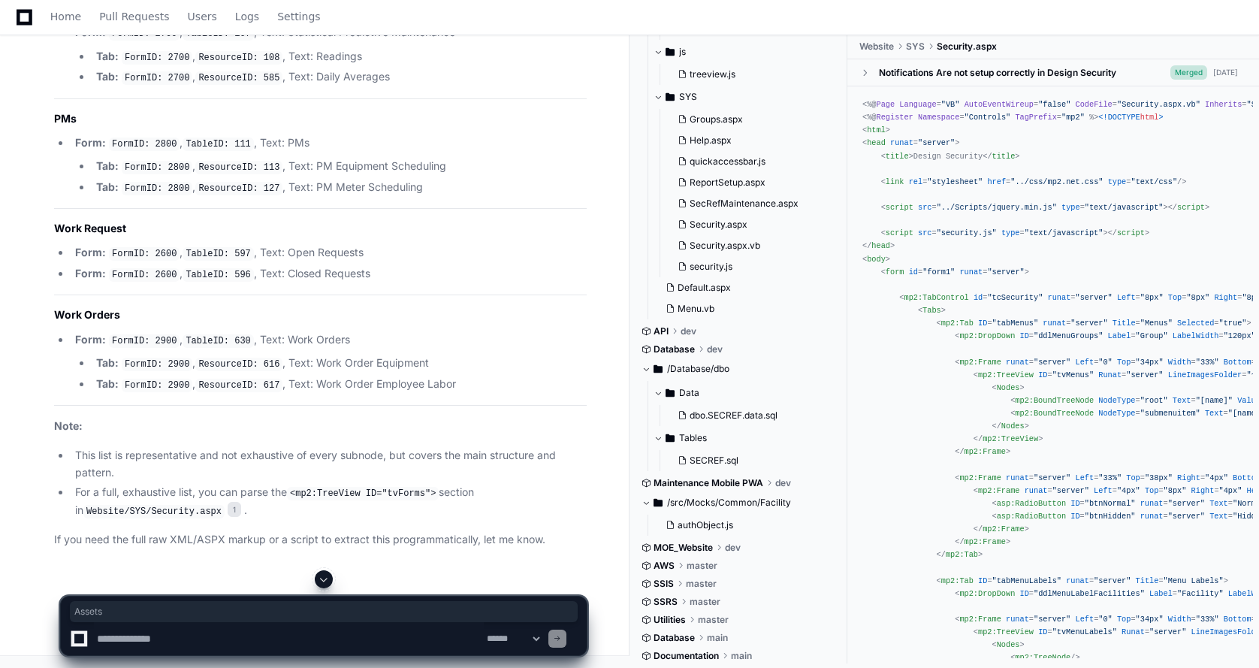
drag, startPoint x: 94, startPoint y: 355, endPoint x: 36, endPoint y: 355, distance: 57.8
copy h2 "Assets"
click at [124, 635] on textarea at bounding box center [289, 638] width 390 height 33
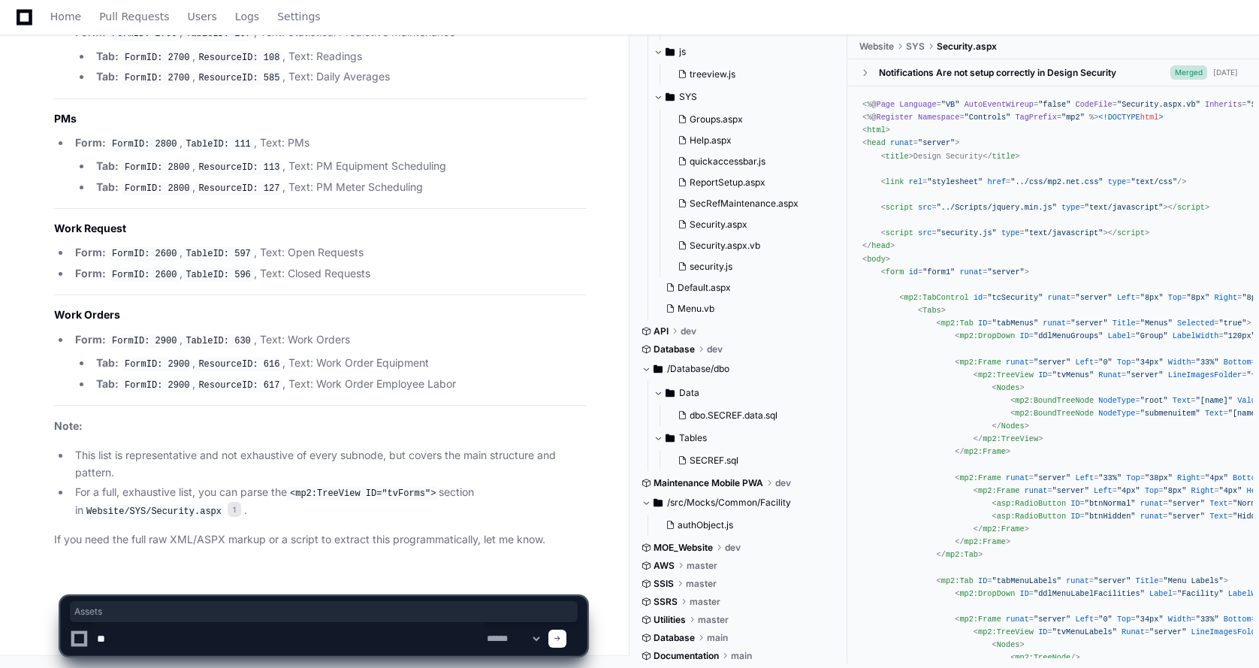
type textarea "*"
click at [161, 641] on textarea at bounding box center [289, 638] width 390 height 33
click at [165, 640] on textarea at bounding box center [289, 638] width 390 height 33
click at [335, 640] on textarea at bounding box center [289, 638] width 390 height 33
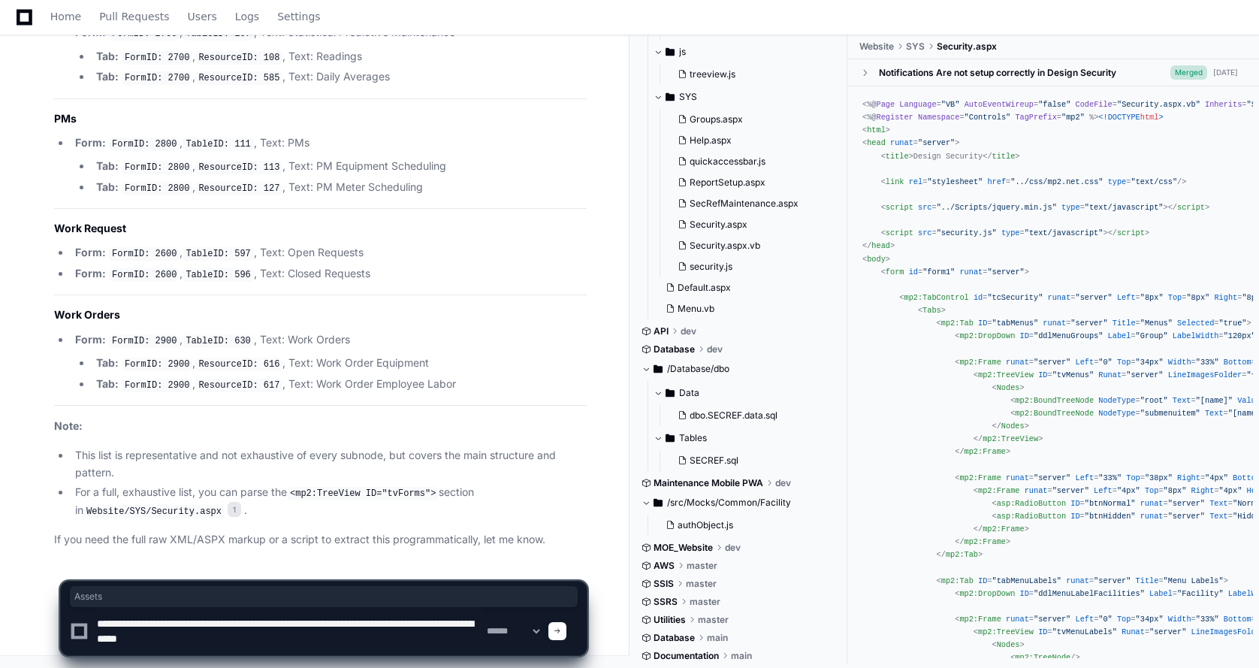
type textarea "**********"
click at [248, 642] on textarea at bounding box center [289, 631] width 390 height 48
drag, startPoint x: 149, startPoint y: 641, endPoint x: 87, endPoint y: 621, distance: 65.3
click at [87, 621] on div "**********" at bounding box center [324, 631] width 508 height 48
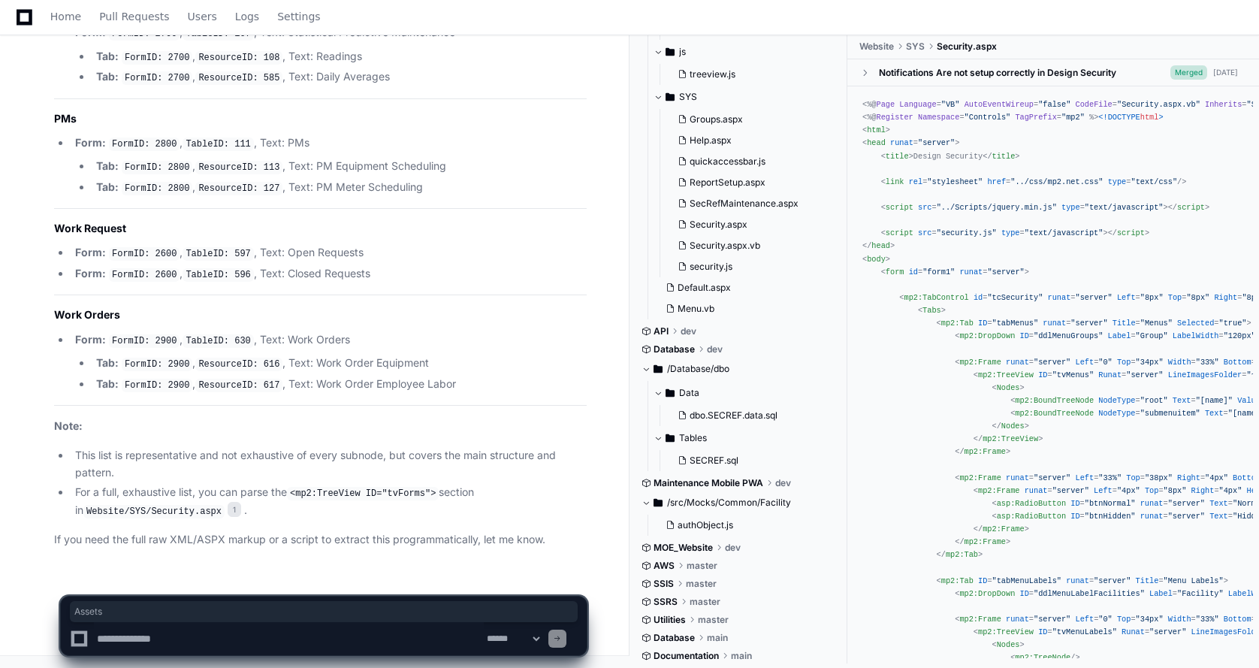
paste textarea "**********"
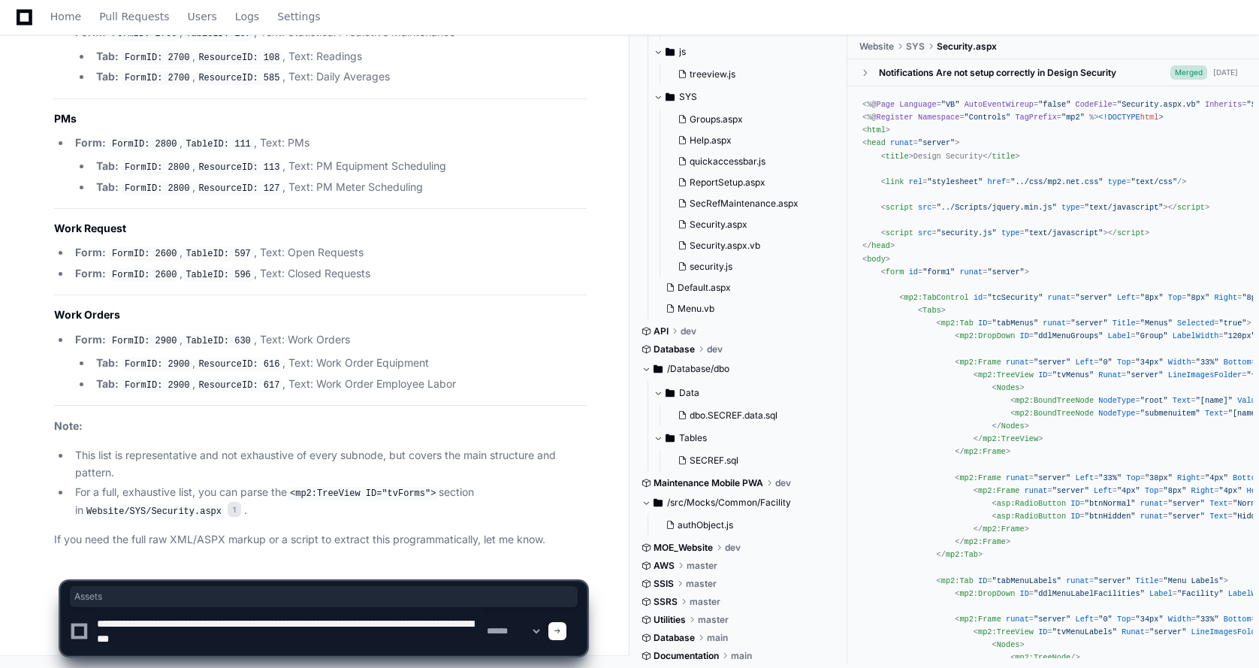
click at [407, 623] on textarea at bounding box center [289, 631] width 390 height 48
click at [337, 636] on textarea at bounding box center [289, 631] width 390 height 48
type textarea "**********"
click at [561, 630] on span at bounding box center [558, 631] width 8 height 8
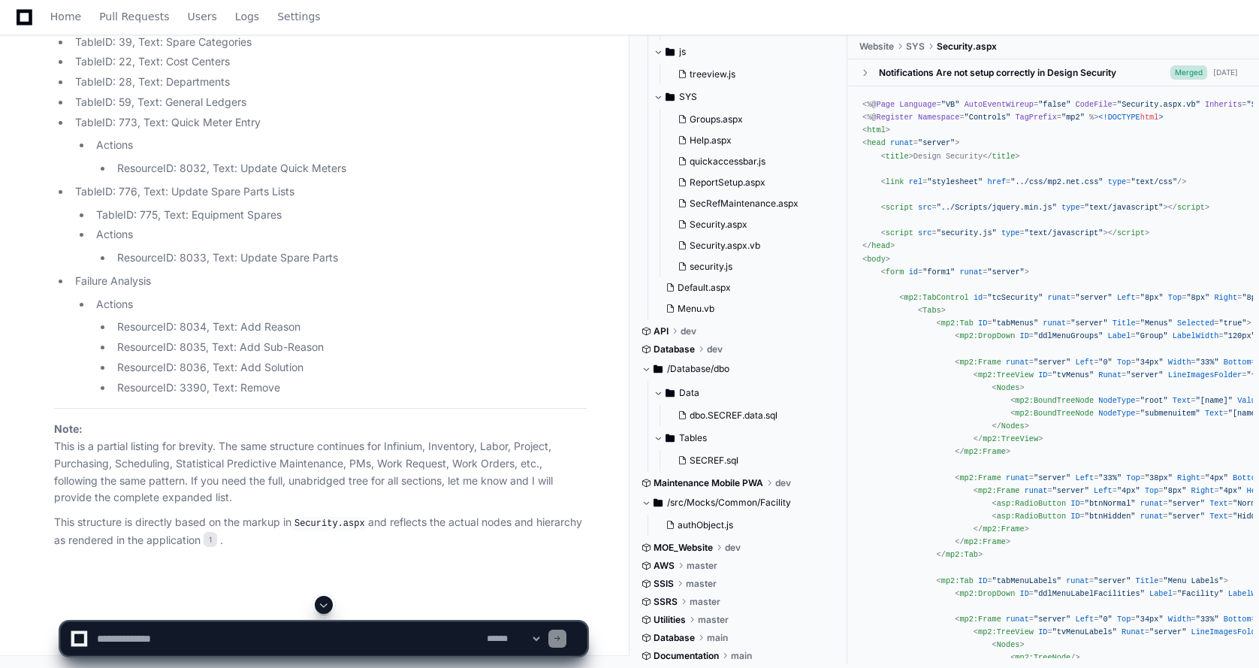
scroll to position [48299, 0]
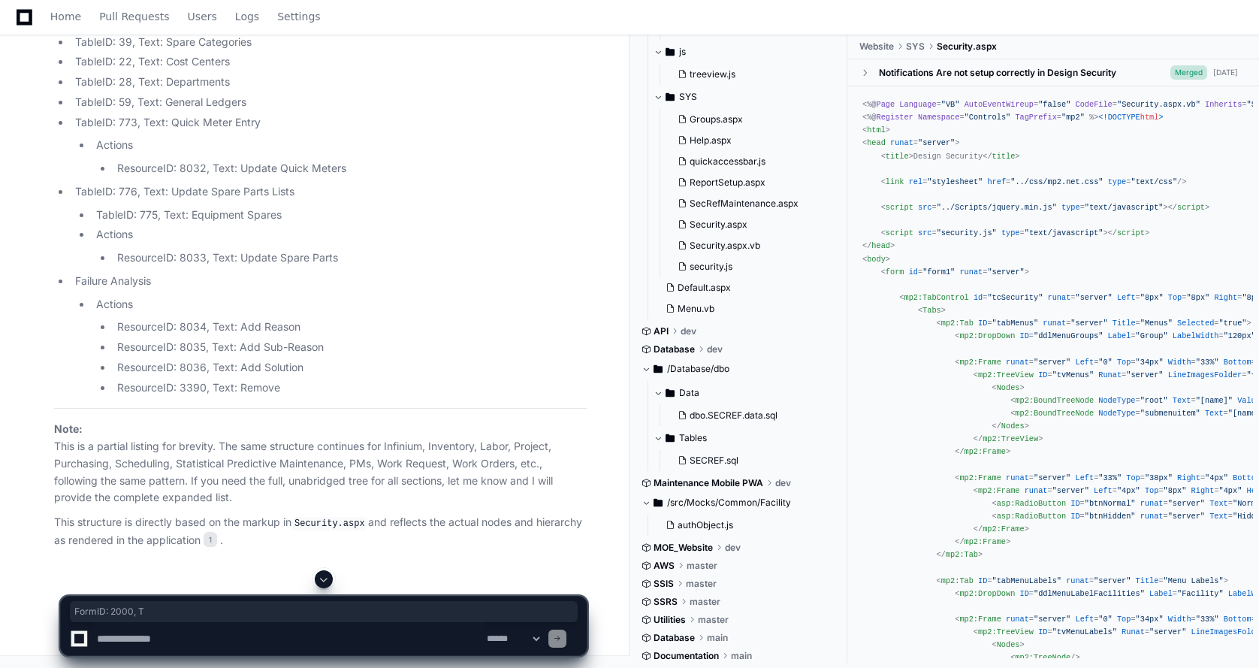
drag, startPoint x: 48, startPoint y: 351, endPoint x: 153, endPoint y: 351, distance: 105.1
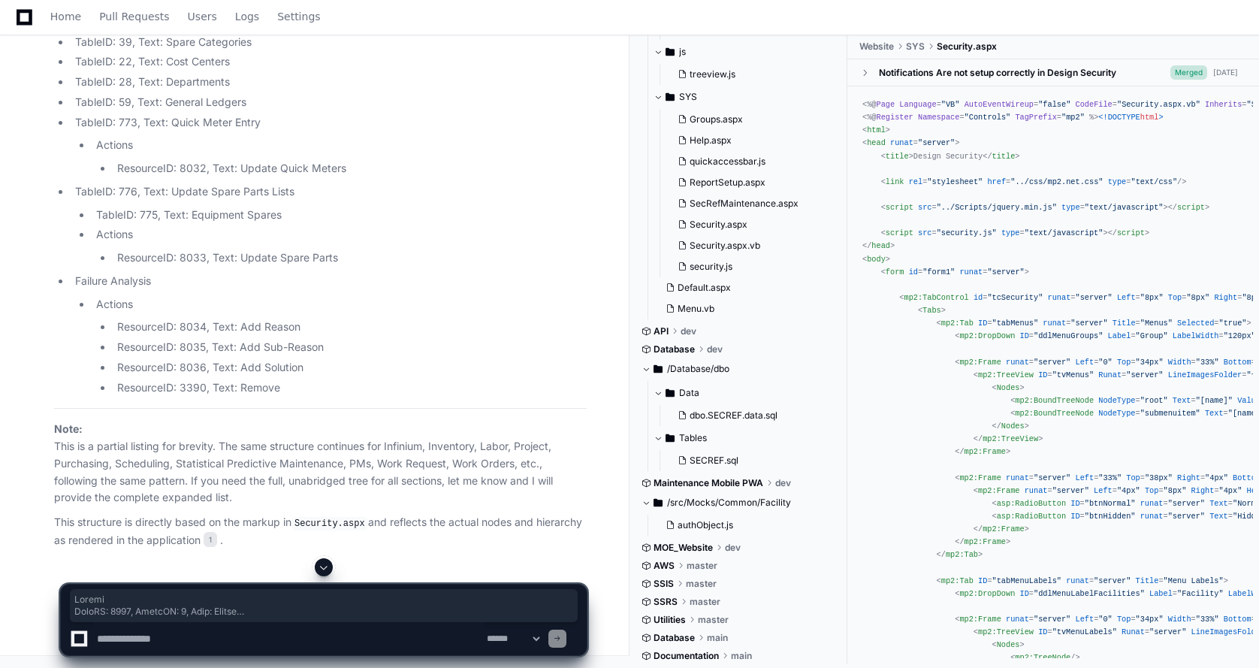
scroll to position [50299, 0]
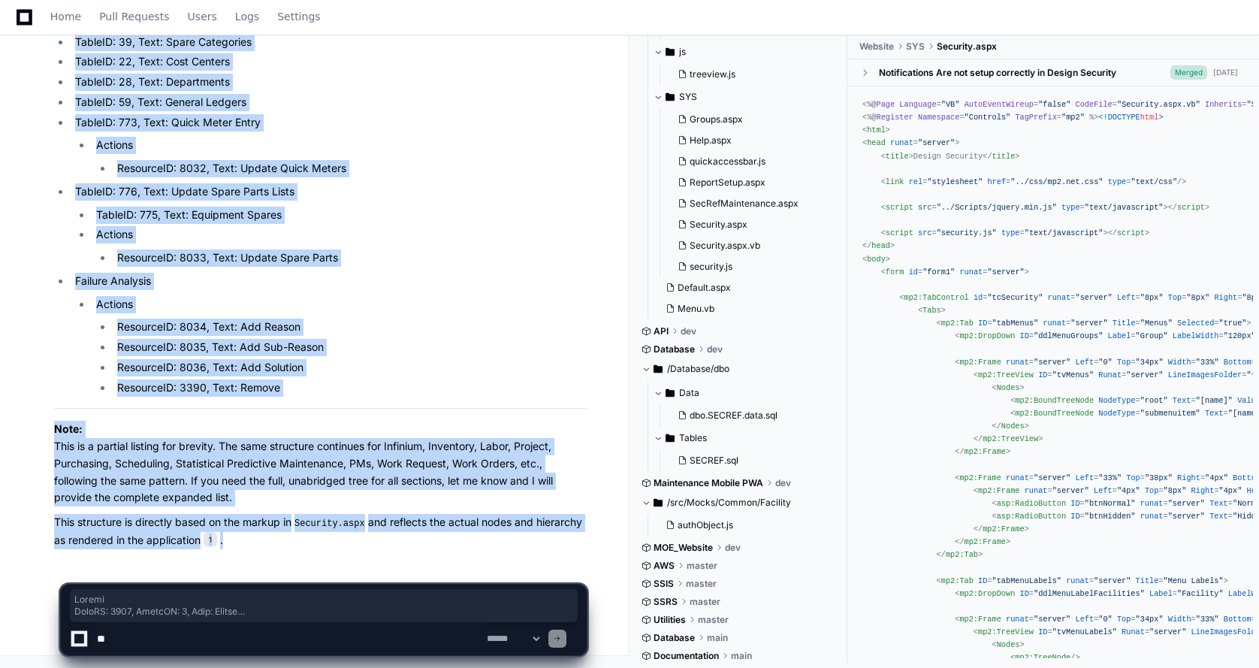
scroll to position [51228, 0]
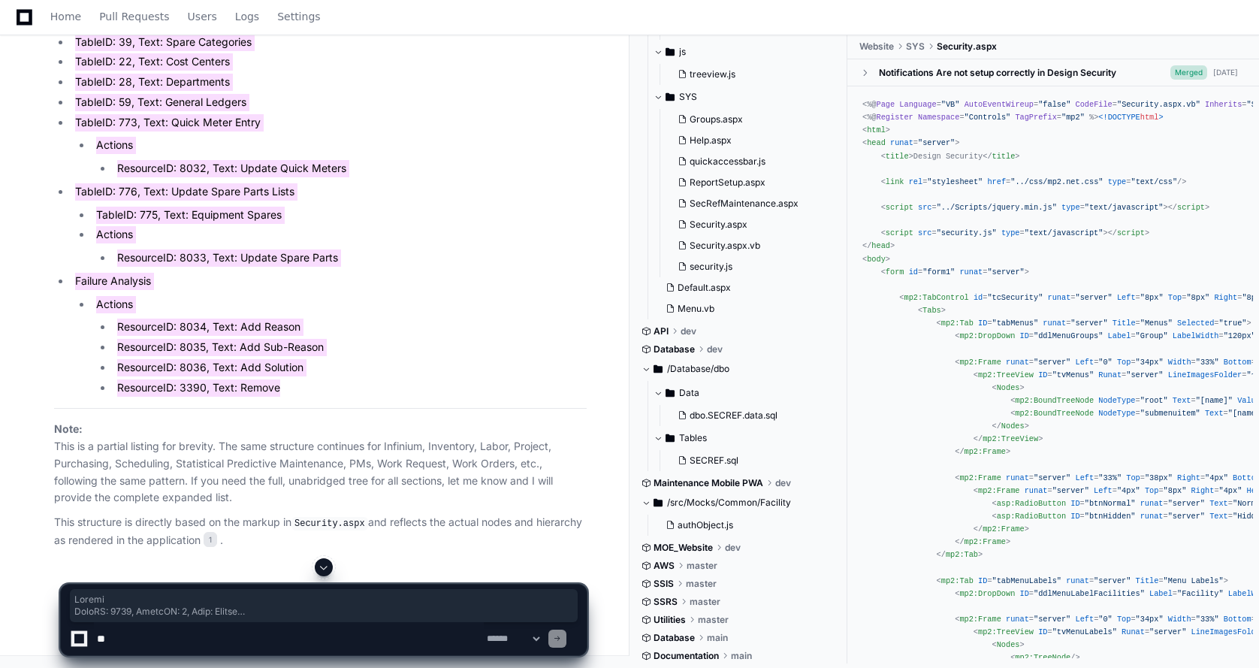
scroll to position [48149, 0]
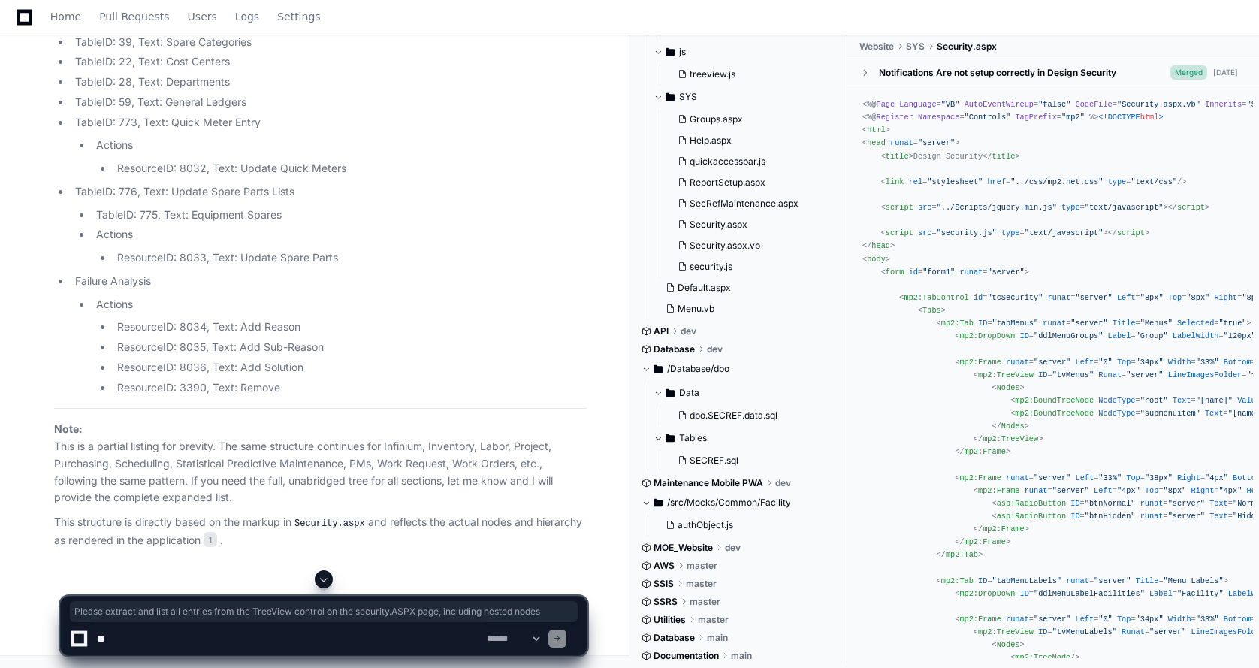
drag, startPoint x: 96, startPoint y: 141, endPoint x: 51, endPoint y: 121, distance: 49.4
click at [111, 635] on textarea at bounding box center [289, 638] width 390 height 33
paste textarea "**********"
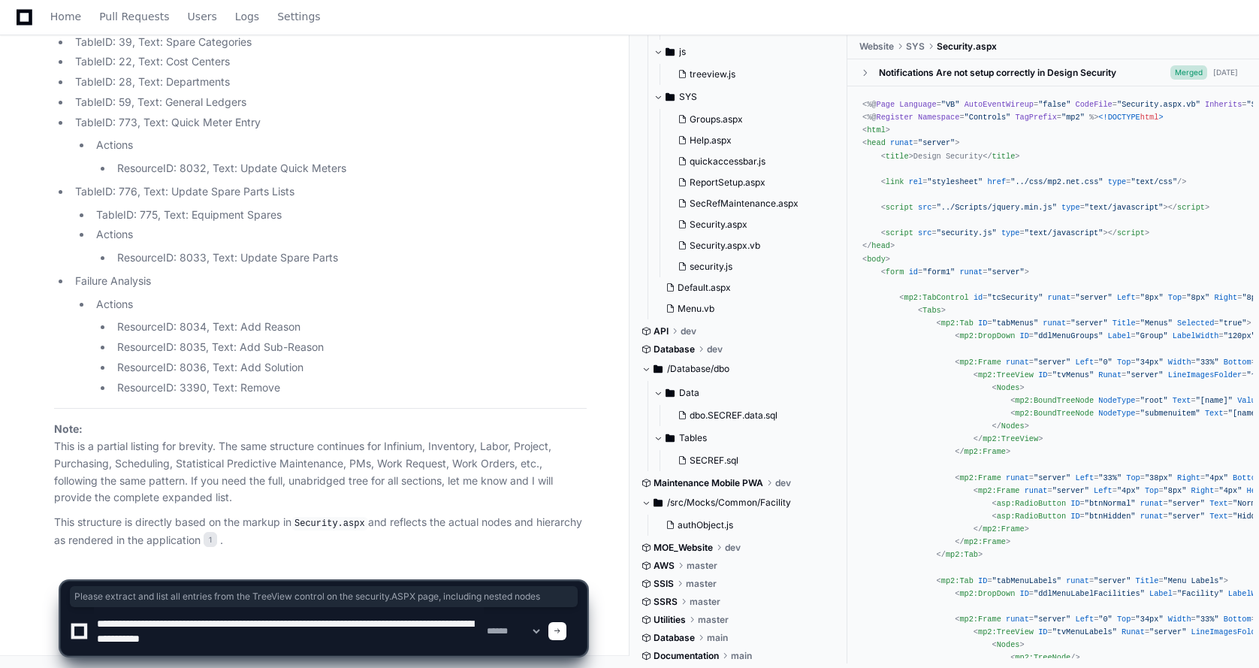
drag, startPoint x: 197, startPoint y: 640, endPoint x: 332, endPoint y: 641, distance: 135.2
click at [314, 641] on textarea at bounding box center [289, 631] width 390 height 48
click at [358, 647] on textarea at bounding box center [289, 631] width 390 height 48
drag, startPoint x: 200, startPoint y: 638, endPoint x: 333, endPoint y: 642, distance: 133.0
click at [333, 642] on textarea at bounding box center [289, 631] width 390 height 48
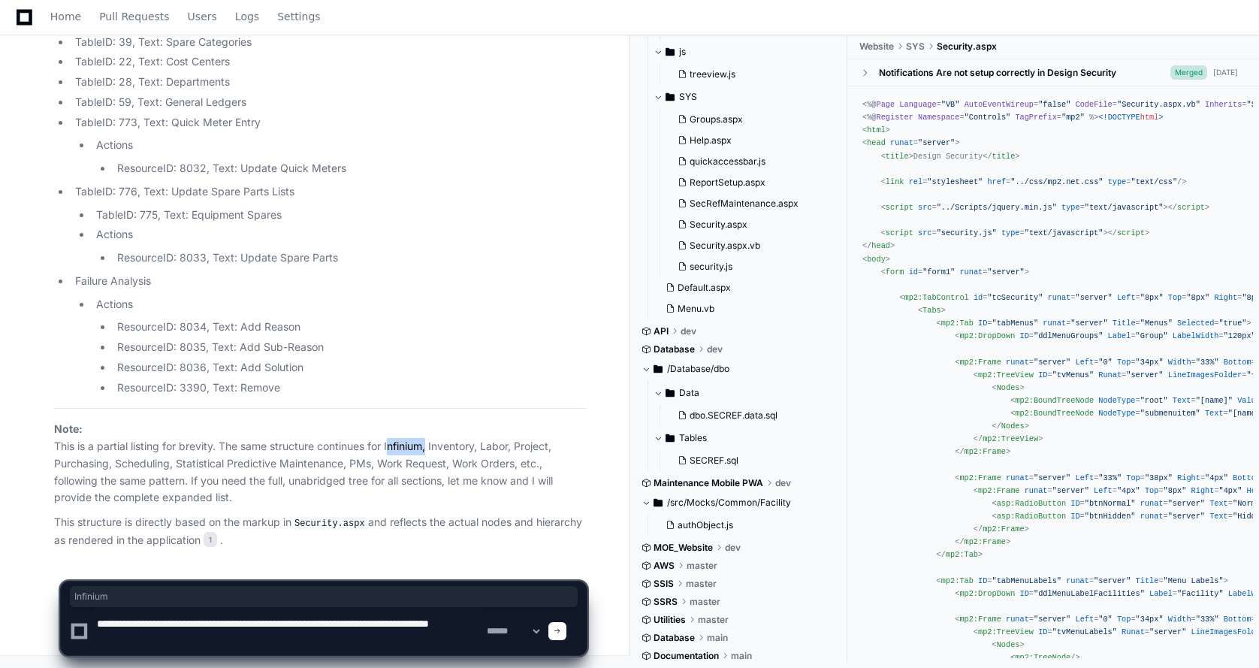
drag, startPoint x: 388, startPoint y: 444, endPoint x: 429, endPoint y: 451, distance: 41.1
click at [429, 451] on p "Note: This is a partial listing for brevity. The same structure continues for I…" at bounding box center [320, 464] width 533 height 86
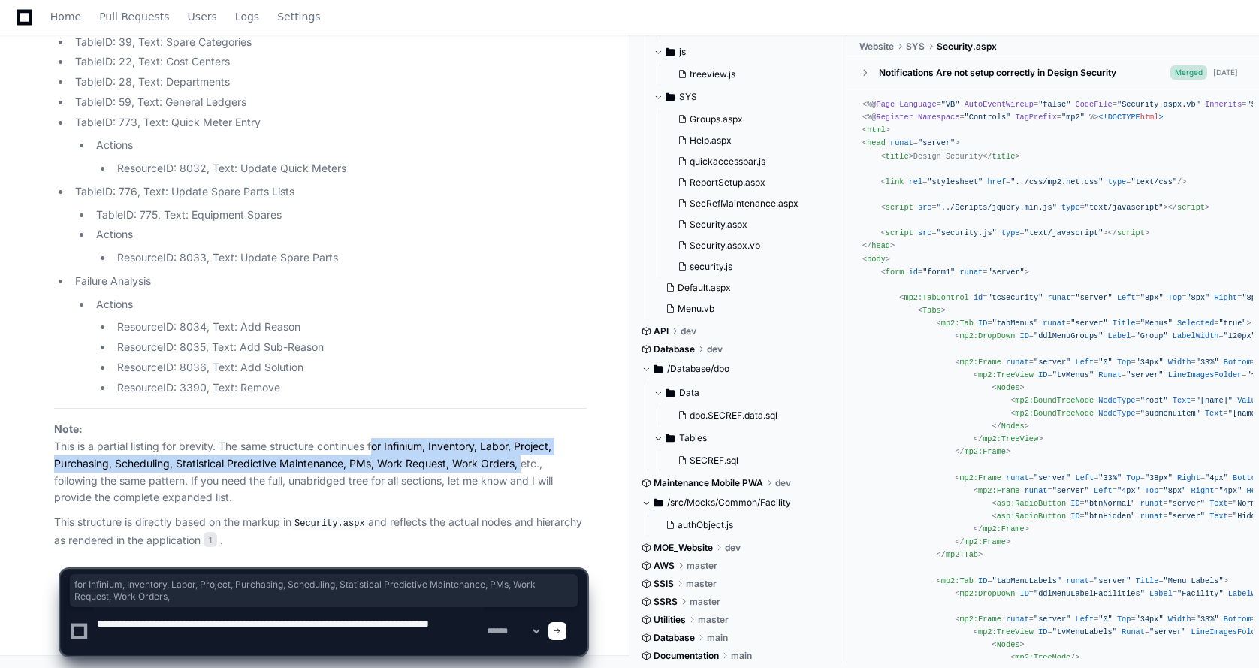
drag, startPoint x: 371, startPoint y: 446, endPoint x: 521, endPoint y: 463, distance: 151.1
click at [521, 463] on p "Note: This is a partial listing for brevity. The same structure continues for I…" at bounding box center [320, 464] width 533 height 86
copy p "for Infinium, Inventory, Labor, Project, Purchasing, Scheduling, Statistical Pr…"
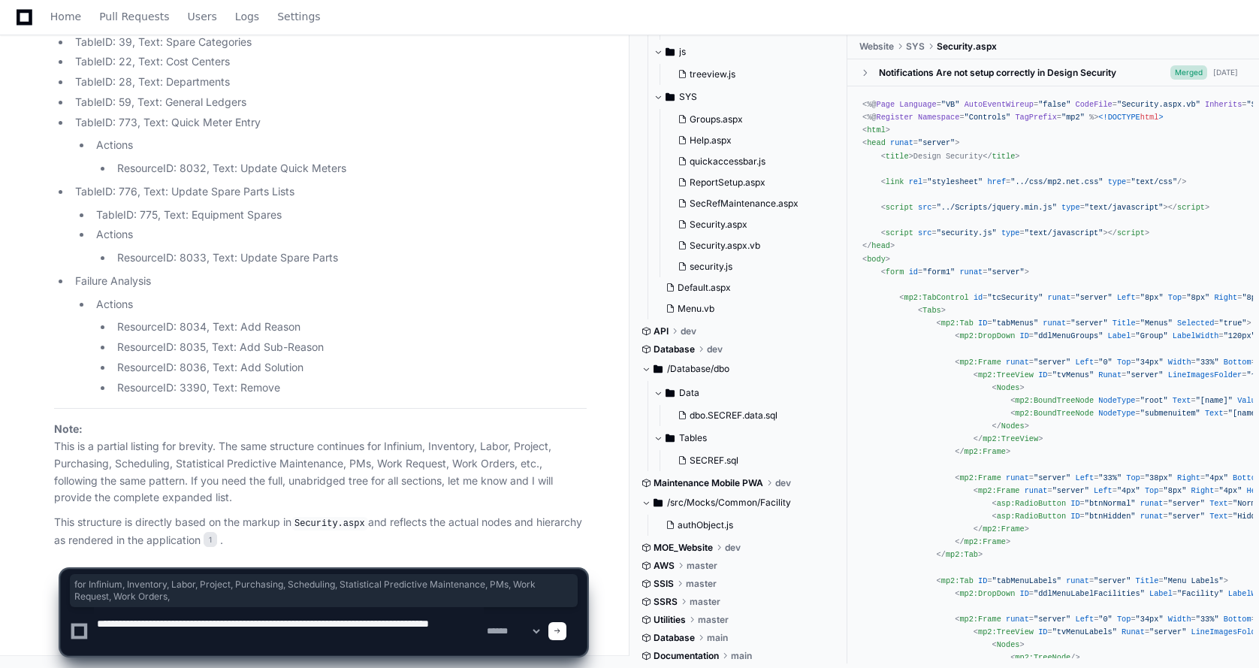
click at [210, 641] on textarea at bounding box center [289, 631] width 390 height 48
paste textarea "**********"
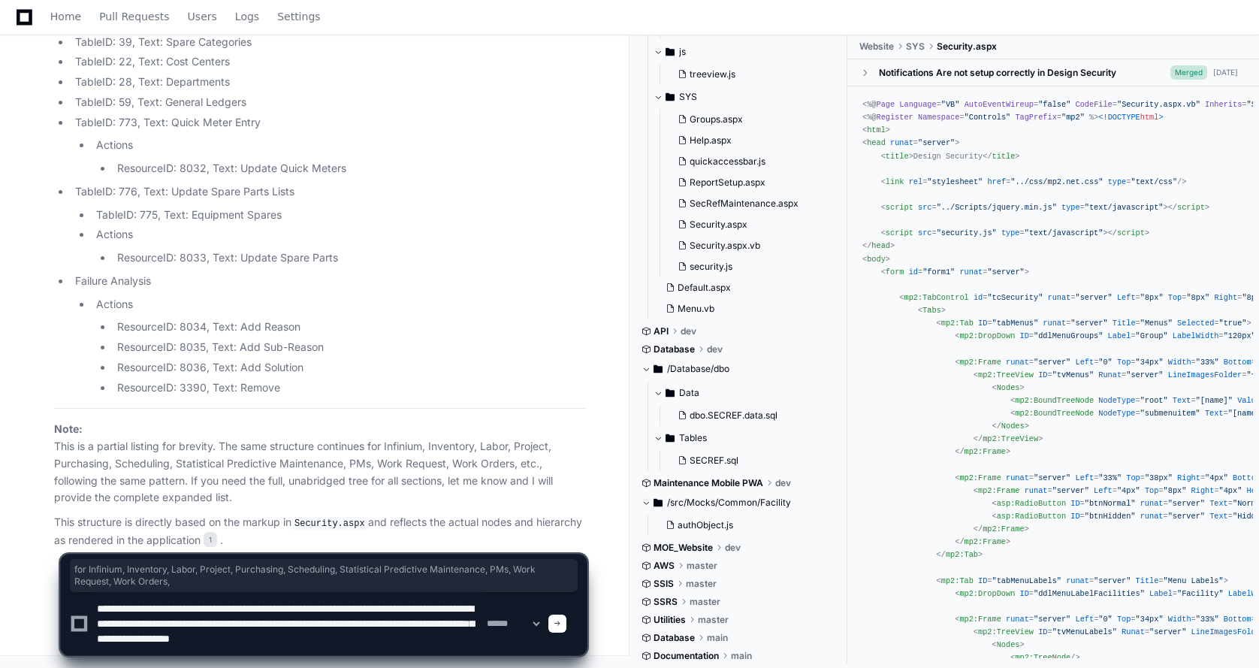
click at [434, 634] on textarea at bounding box center [289, 623] width 390 height 63
type textarea "**********"
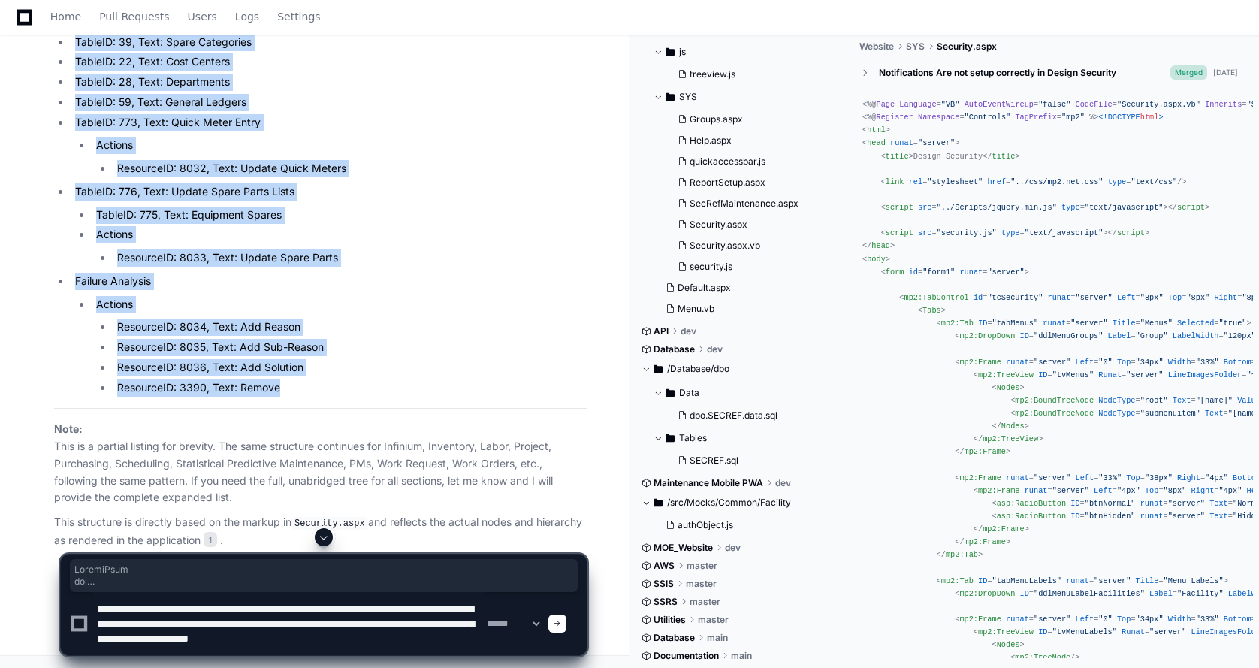
scroll to position [47788, 0]
drag, startPoint x: 297, startPoint y: 388, endPoint x: 17, endPoint y: 449, distance: 287.4
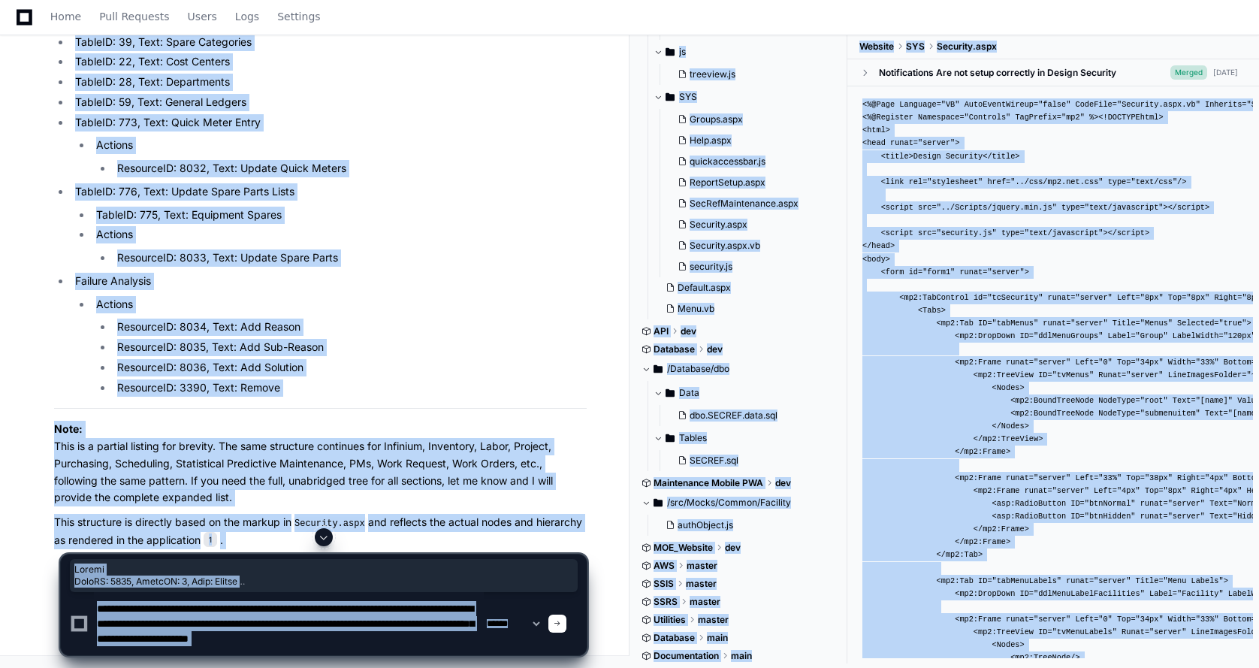
scroll to position [51228, 0]
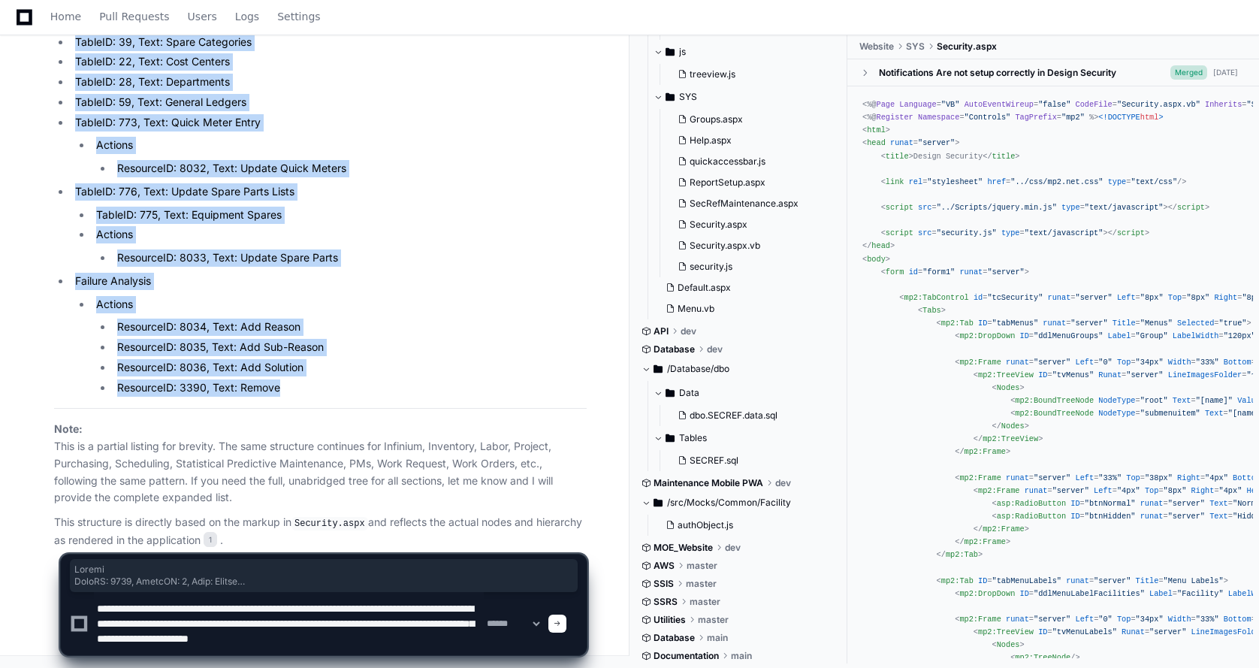
drag, startPoint x: 48, startPoint y: 231, endPoint x: 370, endPoint y: 397, distance: 361.8
copy article "Assets FormID: 2000, TableID: 4, Text: Assets FormID: 2000, TableID: 9202, Text…"
click at [407, 321] on li "ResourceID: 8034, Text: Add Reason" at bounding box center [350, 326] width 474 height 17
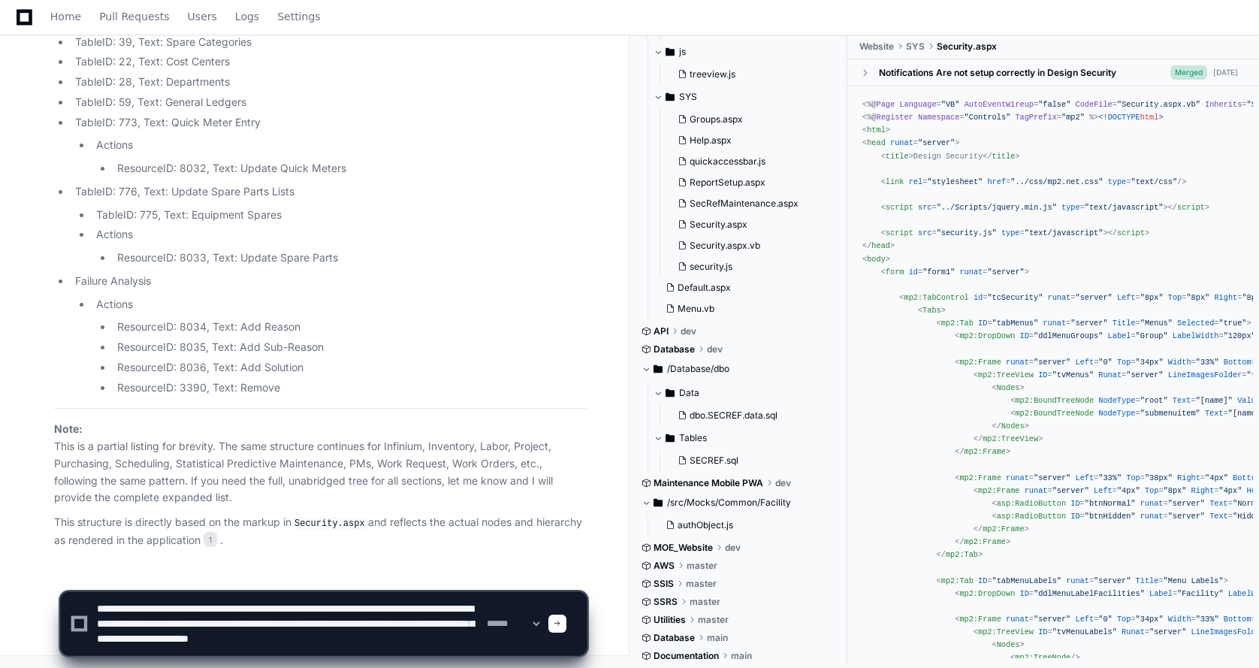
click at [566, 626] on div at bounding box center [557, 623] width 18 height 18
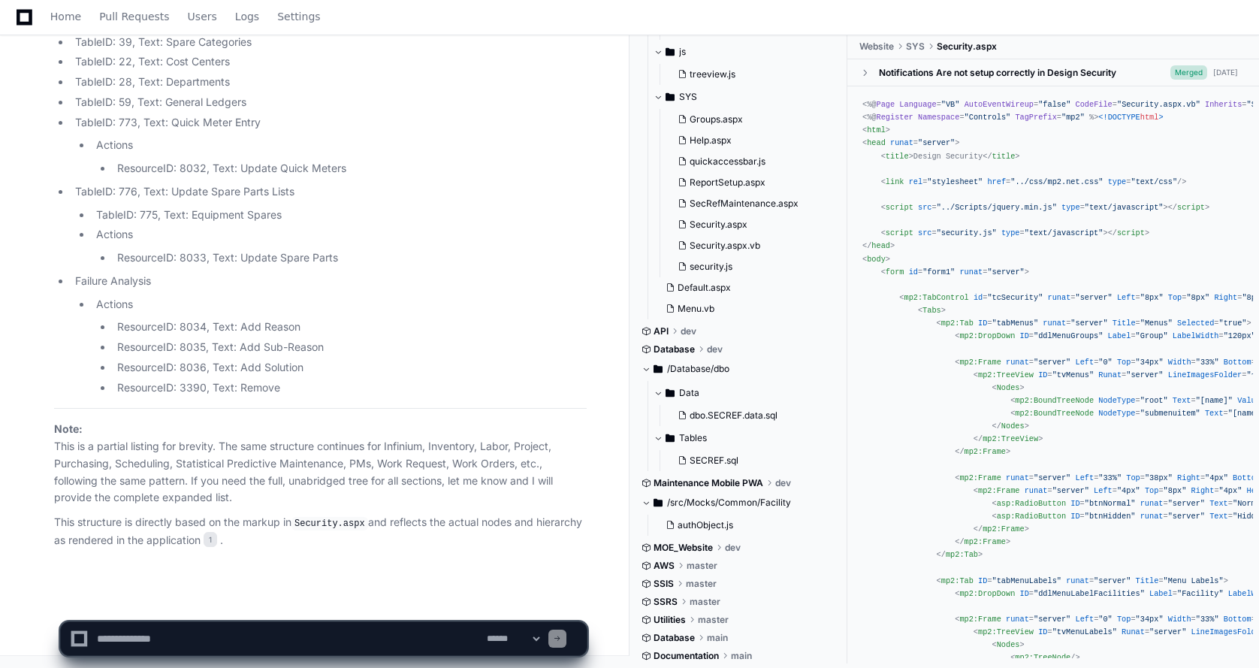
scroll to position [0, 0]
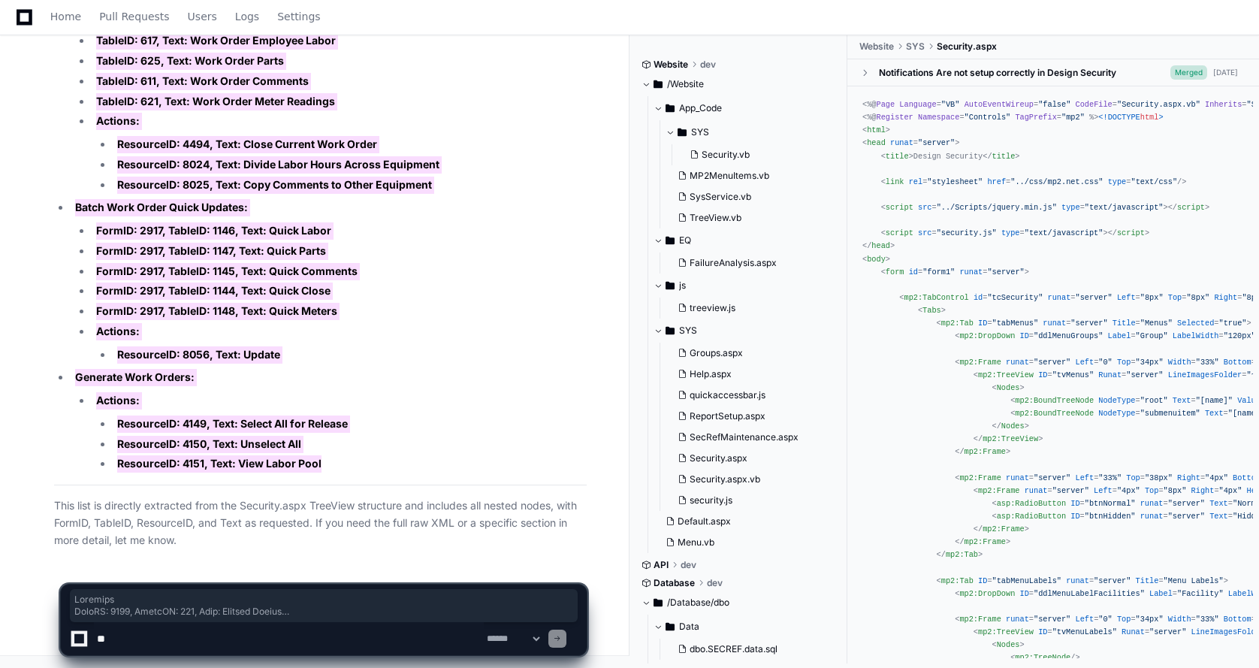
scroll to position [234, 0]
